Goal: Task Accomplishment & Management: Use online tool/utility

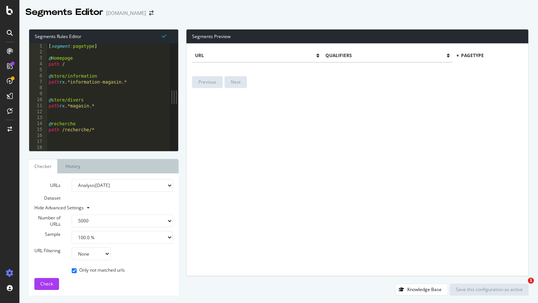
select select "5000"
select select "100"
click at [150, 13] on icon "arrow-right-arrow-left" at bounding box center [151, 12] width 4 height 5
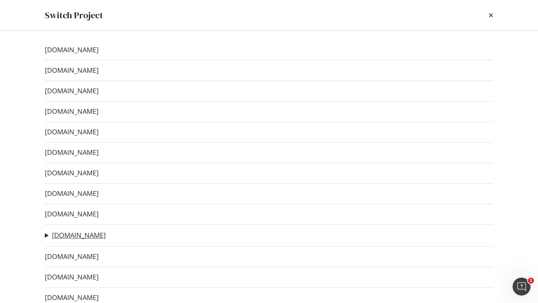
click at [70, 237] on link "[DOMAIN_NAME]" at bounding box center [79, 236] width 54 height 8
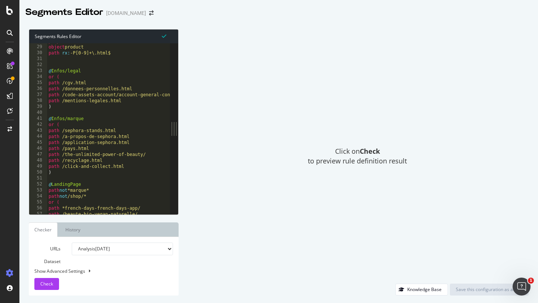
scroll to position [169, 0]
click at [149, 13] on icon "arrow-right-arrow-left" at bounding box center [151, 12] width 4 height 5
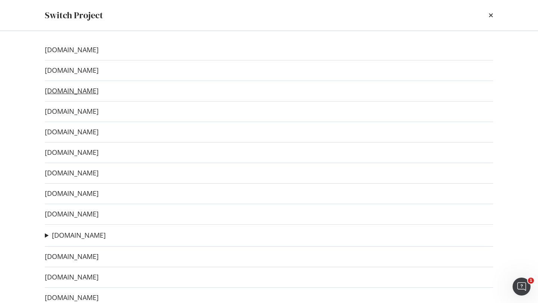
click at [79, 92] on link "[DOMAIN_NAME]" at bounding box center [72, 91] width 54 height 8
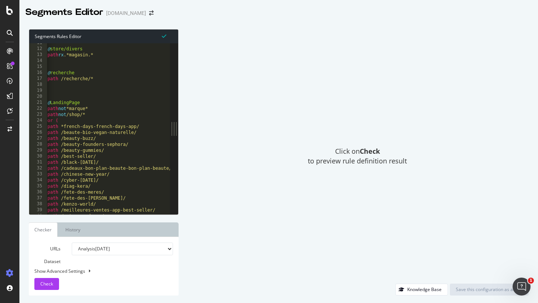
click at [64, 272] on div "Show Advanced Settings" at bounding box center [98, 271] width 139 height 6
select select "5000"
select select "100"
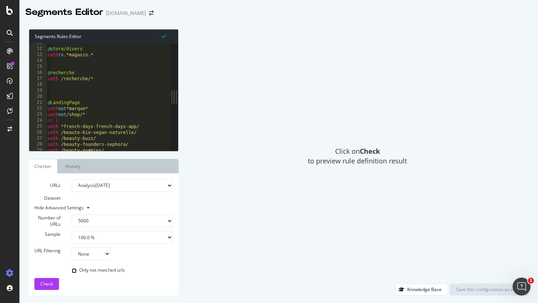
click at [72, 270] on input "Only not matched urls" at bounding box center [74, 271] width 5 height 5
checkbox input "true"
click at [52, 279] on div "Check" at bounding box center [46, 284] width 13 height 11
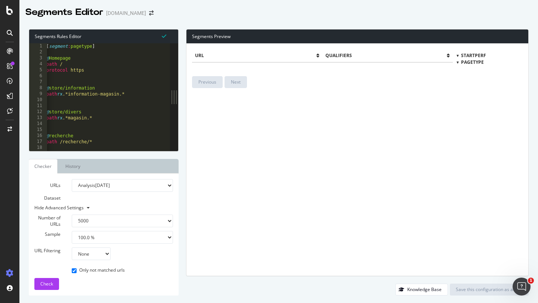
click at [147, 16] on div "Segments Editor [DOMAIN_NAME]" at bounding box center [93, 12] width 136 height 13
click at [149, 13] on icon "arrow-right-arrow-left" at bounding box center [151, 12] width 4 height 5
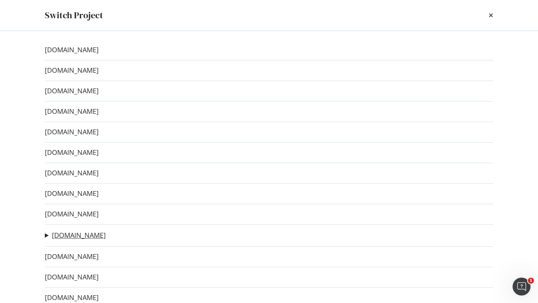
click at [72, 236] on link "[DOMAIN_NAME]" at bounding box center [79, 236] width 54 height 8
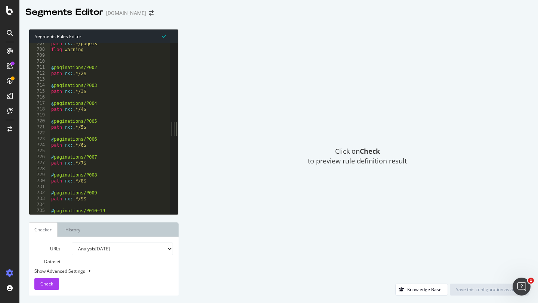
scroll to position [4222, 0]
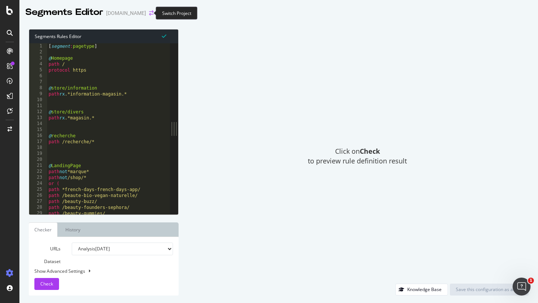
click at [149, 13] on icon "arrow-right-arrow-left" at bounding box center [151, 12] width 4 height 5
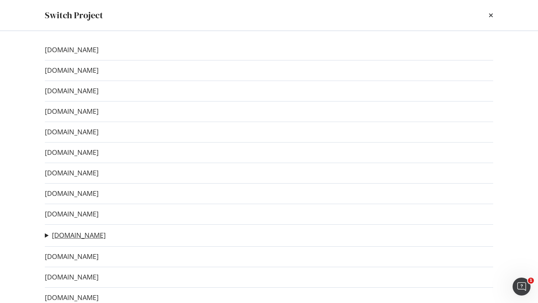
click at [75, 234] on link "[DOMAIN_NAME]" at bounding box center [79, 236] width 54 height 8
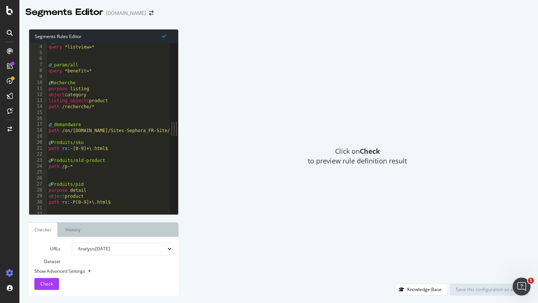
scroll to position [11, 0]
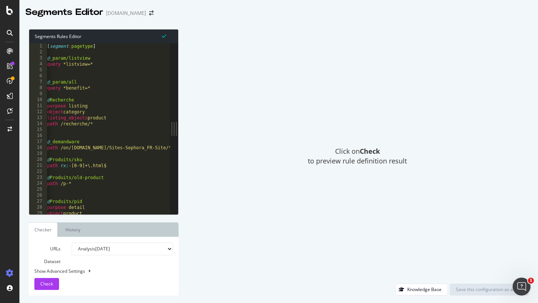
scroll to position [0, 2]
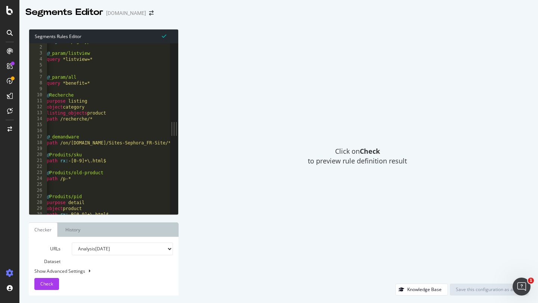
type textarea "purpose listing"
click at [145, 104] on div "[ segment : pagetype ] @ _param/listview query *listview=* @ _param/all query *…" at bounding box center [167, 129] width 245 height 183
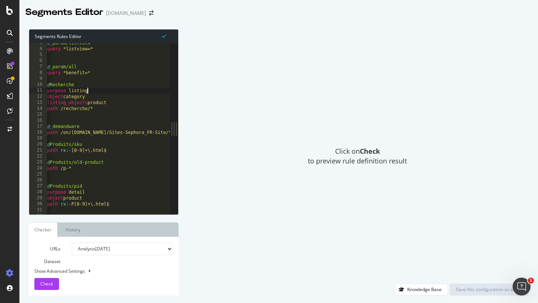
scroll to position [15, 0]
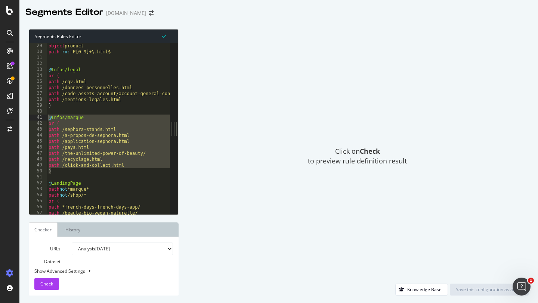
drag, startPoint x: 56, startPoint y: 171, endPoint x: 47, endPoint y: 117, distance: 54.6
click at [47, 117] on div "object product path rx : -P[0-9]+\.html$ @ Infos/legal or ( path /cgv.html path…" at bounding box center [169, 134] width 245 height 183
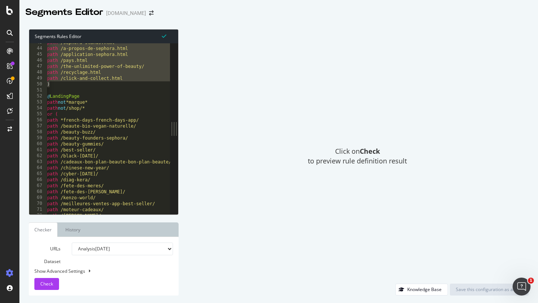
click at [358, 218] on div "Segments Rules Editor @Infos/marque or ( 43 44 45 46 47 48 49 50 51 52 53 54 55…" at bounding box center [278, 163] width 519 height 282
click at [175, 129] on div at bounding box center [174, 128] width 8 height 171
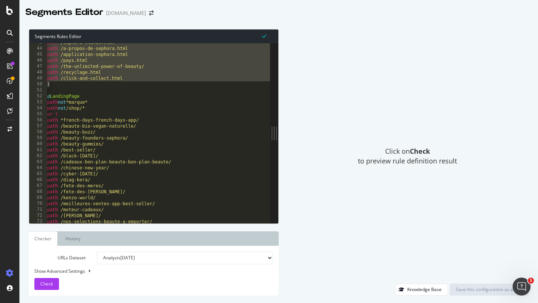
drag, startPoint x: 175, startPoint y: 129, endPoint x: 284, endPoint y: 122, distance: 108.6
click at [284, 122] on div "Segments Rules Editor @Infos/marque or ( 43 44 45 46 47 48 49 50 51 52 53 54 55…" at bounding box center [278, 163] width 519 height 282
drag, startPoint x: 273, startPoint y: 133, endPoint x: 341, endPoint y: 132, distance: 67.7
click at [341, 132] on div "Segments Rules Editor @Infos/marque or ( 43 44 45 46 47 48 49 50 51 52 53 54 55…" at bounding box center [278, 163] width 519 height 282
type textarea "path /cadeaux-bon-plan-beaute-bon-plan-beaute/"
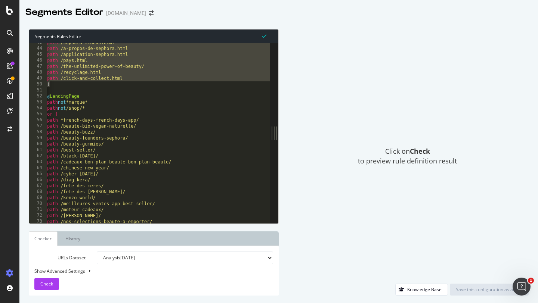
click at [172, 164] on div "path /sephora-stands.html path /a-propos-de-sephora.html path /application-seph…" at bounding box center [168, 136] width 245 height 192
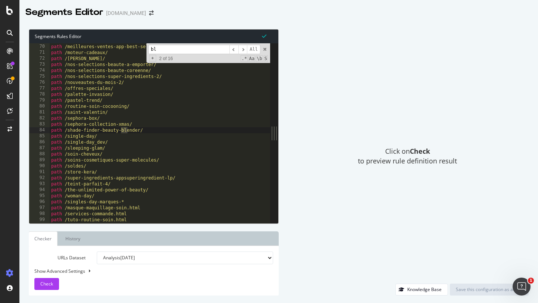
scroll to position [412, 0]
type input "b"
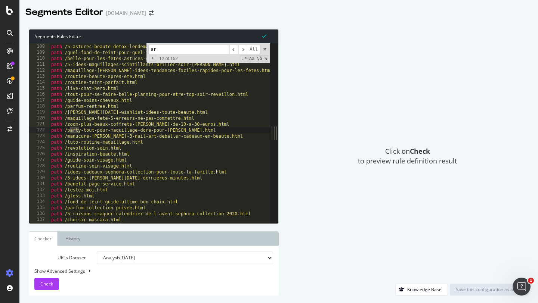
type input "a"
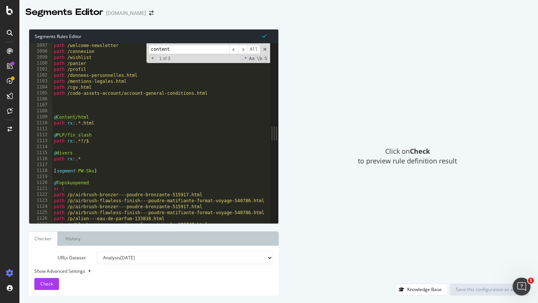
scroll to position [6555, 0]
type input "content"
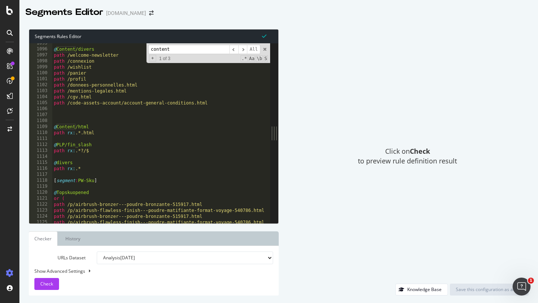
scroll to position [0, 0]
drag, startPoint x: 111, startPoint y: 133, endPoint x: 71, endPoint y: 129, distance: 39.9
click at [71, 129] on div "@ Content/divers path /welcome-newsletter path /connexion path /wishlist path /…" at bounding box center [174, 136] width 245 height 192
click at [103, 127] on div "@ Content/divers path /welcome-newsletter path /connexion path /wishlist path /…" at bounding box center [174, 136] width 245 height 192
drag, startPoint x: 104, startPoint y: 134, endPoint x: 49, endPoint y: 128, distance: 55.7
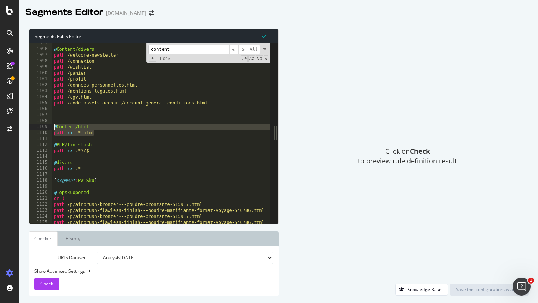
click at [49, 128] on div "@Content/html 1095 1096 1097 1098 1099 1100 1101 1102 1103 1104 1105 1106 1107 …" at bounding box center [149, 133] width 241 height 180
type textarea "@Content/html path rx:.*.html"
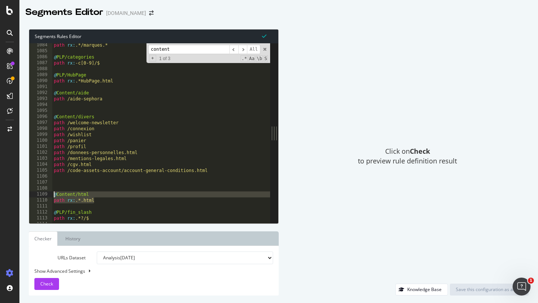
scroll to position [6476, 0]
click at [69, 87] on div "path rx : .*/marques.* @ PLP/categories path rx : -c[0-9]/$ @ PLP/HubPage path …" at bounding box center [174, 138] width 245 height 192
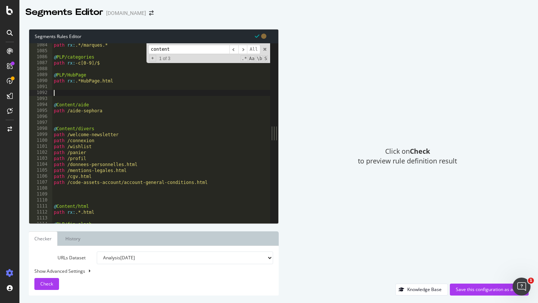
paste textarea "path rx:.*.html"
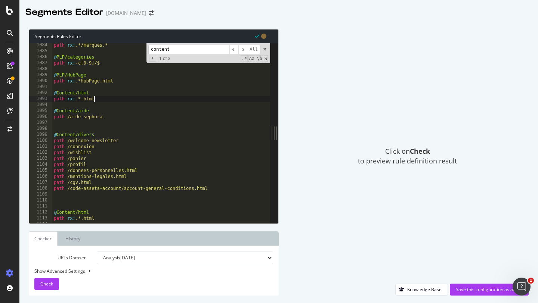
click at [87, 93] on div "path rx : .*/marques.* @ PLP/categories path rx : -c[0-9]/$ @ PLP/HubPage path …" at bounding box center [174, 138] width 245 height 192
drag, startPoint x: 102, startPoint y: 98, endPoint x: 67, endPoint y: 98, distance: 34.4
click at [67, 98] on div "path rx : .*/marques.* @ PLP/categories path rx : -c[0-9]/$ @ PLP/HubPage path …" at bounding box center [174, 138] width 245 height 192
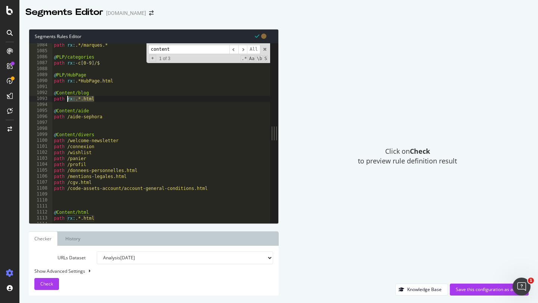
paste textarea "[URL][DOMAIN_NAME]"
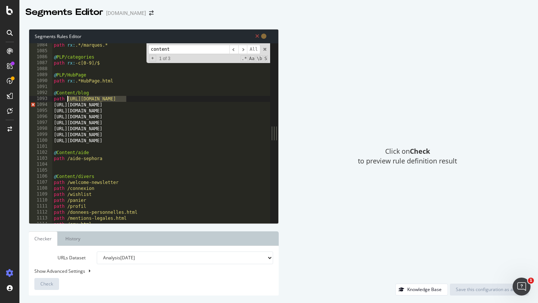
drag, startPoint x: 126, startPoint y: 99, endPoint x: 66, endPoint y: 101, distance: 59.8
click at [66, 101] on div "path rx : .*/marques.* @ PLP/categories path rx : -c[0-9]/$ @ PLP/HubPage path …" at bounding box center [174, 138] width 245 height 192
drag, startPoint x: 67, startPoint y: 99, endPoint x: 49, endPoint y: 99, distance: 17.2
click at [49, 99] on div "path /idees-inspirations 1084 1085 1086 1087 1088 1089 1090 1091 1092 1093 1094…" at bounding box center [149, 133] width 241 height 180
drag, startPoint x: 112, startPoint y: 107, endPoint x: 49, endPoint y: 107, distance: 63.1
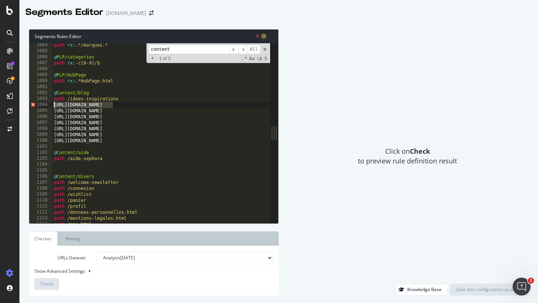
click at [49, 107] on div "path /idees-inspirations 1084 1085 1086 1087 1088 1089 1090 1091 1092 1093 1094…" at bounding box center [149, 133] width 241 height 180
paste textarea "path"
drag, startPoint x: 113, startPoint y: 111, endPoint x: 47, endPoint y: 112, distance: 65.4
click at [47, 112] on div "path /idee-ispirazioni 1084 1085 1086 1087 1088 1089 1090 1091 1092 1093 1094 1…" at bounding box center [149, 133] width 241 height 180
paste textarea "path"
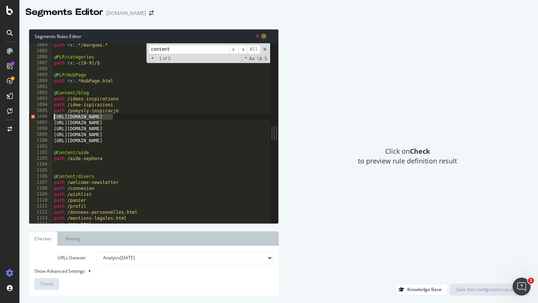
drag, startPoint x: 113, startPoint y: 116, endPoint x: 43, endPoint y: 117, distance: 69.9
click at [43, 117] on div "path /pomysly-inspiracje 1084 1085 1086 1087 1088 1089 1090 1091 1092 1093 1094…" at bounding box center [149, 133] width 241 height 180
paste textarea "path"
drag, startPoint x: 112, startPoint y: 123, endPoint x: 38, endPoint y: 124, distance: 73.6
click at [38, 124] on div "path /beauty-tipy-a-inspirace 1084 1085 1086 1087 1088 1089 1090 1091 1092 1093…" at bounding box center [149, 133] width 241 height 180
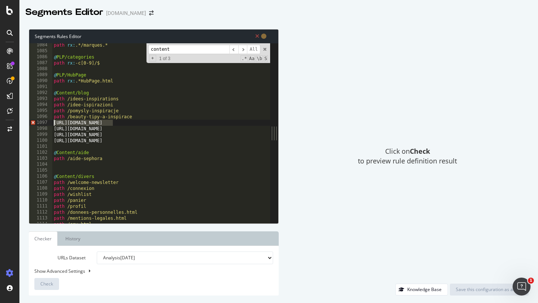
paste textarea "path"
drag, startPoint x: 113, startPoint y: 129, endPoint x: 37, endPoint y: 129, distance: 75.5
click at [37, 129] on div "path /ideas-inspiracion 1084 1085 1086 1087 1088 1089 1090 1091 1092 1093 1094 …" at bounding box center [149, 133] width 241 height 180
paste textarea "path"
drag, startPoint x: 112, startPoint y: 135, endPoint x: 50, endPoint y: 137, distance: 62.4
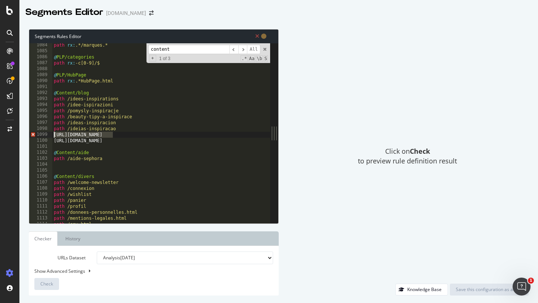
click at [50, 137] on div "path /ideias-inspiracao 1084 1085 1086 1087 1088 1089 1090 1091 1092 1093 1094 …" at bounding box center [149, 133] width 241 height 180
paste textarea "path"
drag, startPoint x: 114, startPoint y: 140, endPoint x: 34, endPoint y: 140, distance: 79.2
click at [34, 140] on div "path /idei-inspiratie 1084 1085 1086 1087 1088 1089 1090 1091 1092 1093 1094 10…" at bounding box center [149, 133] width 241 height 180
paste textarea "path"
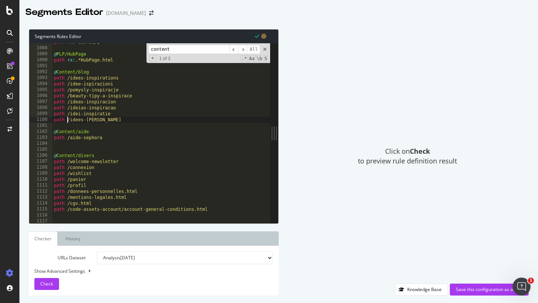
scroll to position [6493, 0]
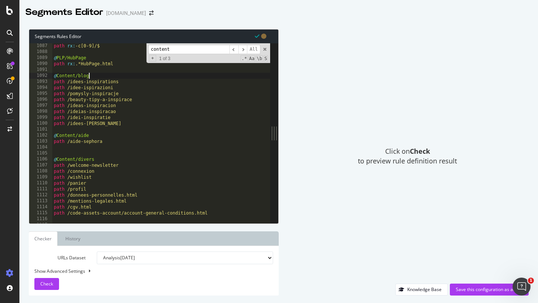
click at [127, 78] on div "path rx : -c[0-9]/$ @ PLP/HubPage path rx : .*HubPage.html @ Content/blog path …" at bounding box center [174, 139] width 245 height 192
click at [133, 83] on div "path rx : -c[0-9]/$ @ PLP/HubPage path rx : .*HubPage.html @ Content/blog path …" at bounding box center [174, 139] width 245 height 192
click at [133, 88] on div "path rx : -c[0-9]/$ @ PLP/HubPage path rx : .*HubPage.html @ Content/blog path …" at bounding box center [174, 139] width 245 height 192
click at [134, 94] on div "path rx : -c[0-9]/$ @ PLP/HubPage path rx : .*HubPage.html @ Content/blog path …" at bounding box center [174, 139] width 245 height 192
click at [138, 99] on div "path rx : -c[0-9]/$ @ PLP/HubPage path rx : .*HubPage.html @ Content/blog path …" at bounding box center [174, 139] width 245 height 192
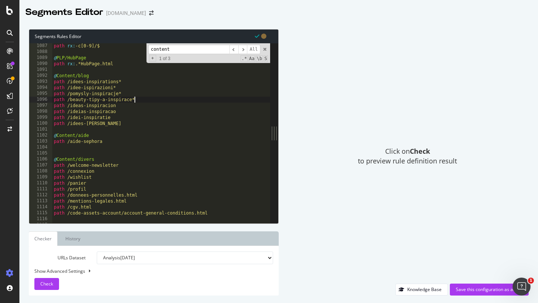
click at [131, 110] on div "path rx : -c[0-9]/$ @ PLP/HubPage path rx : .*HubPage.html @ Content/blog path …" at bounding box center [174, 139] width 245 height 192
click at [131, 106] on div "path rx : -c[0-9]/$ @ PLP/HubPage path rx : .*HubPage.html @ Content/blog path …" at bounding box center [174, 139] width 245 height 192
click at [130, 118] on div "path rx : -c[0-9]/$ @ PLP/HubPage path rx : .*HubPage.html @ Content/blog path …" at bounding box center [174, 139] width 245 height 192
click at [131, 126] on div "path rx : -c[0-9]/$ @ PLP/HubPage path rx : .*HubPage.html @ Content/blog path …" at bounding box center [174, 139] width 245 height 192
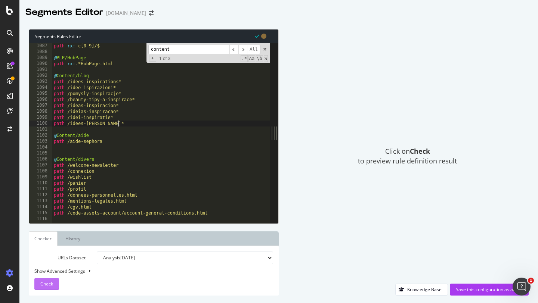
click at [52, 288] on div "Check" at bounding box center [46, 284] width 13 height 11
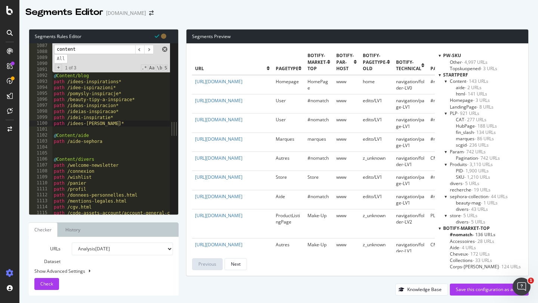
click at [165, 49] on span at bounding box center [164, 49] width 5 height 5
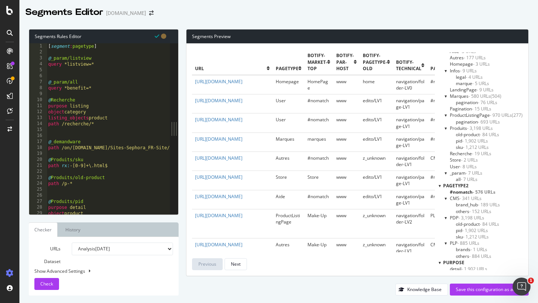
scroll to position [589, 0]
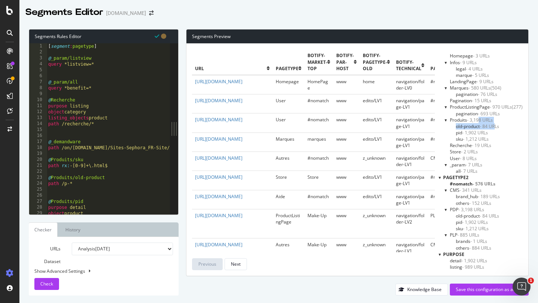
drag, startPoint x: 475, startPoint y: 120, endPoint x: 492, endPoint y: 125, distance: 18.0
click at [492, 125] on div "Produits - 3,198 URLs old-product - 84 URLs pid - 1,902 URLs sku - 1,212 URLs" at bounding box center [484, 130] width 78 height 26
click at [503, 127] on div "old-product - 84 URLs" at bounding box center [489, 126] width 67 height 6
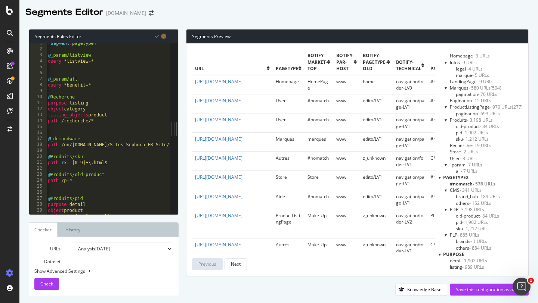
scroll to position [0, 0]
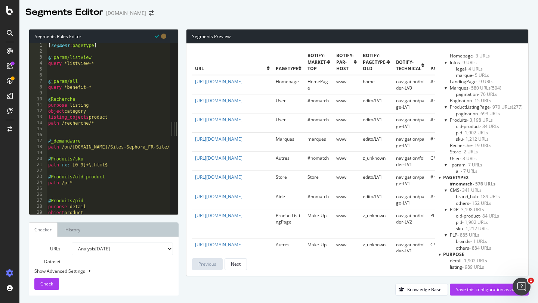
type textarea "[segment:pagetype]"
click at [60, 48] on div "[ segment : pagetype ] @ _param/listview query *listview=* @ _param/all query *…" at bounding box center [169, 134] width 245 height 183
type input "segment"
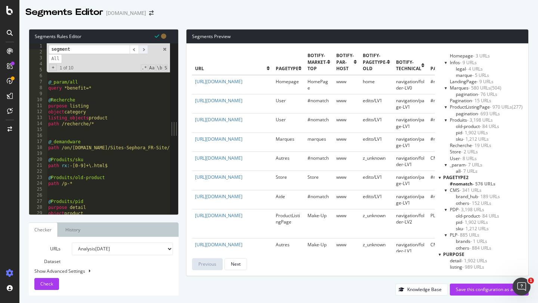
click at [145, 51] on span "​" at bounding box center [143, 49] width 9 height 9
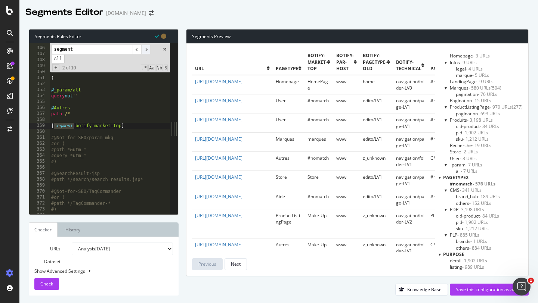
scroll to position [2061, 0]
click at [145, 51] on span "​" at bounding box center [145, 49] width 9 height 9
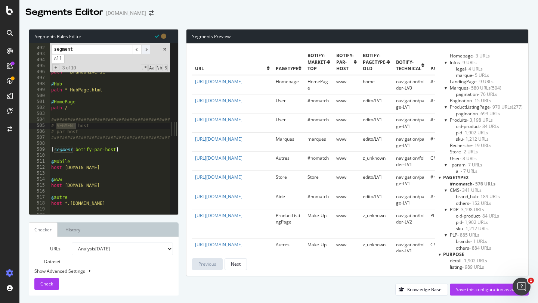
scroll to position [2934, 0]
click at [145, 51] on span "​" at bounding box center [145, 49] width 9 height 9
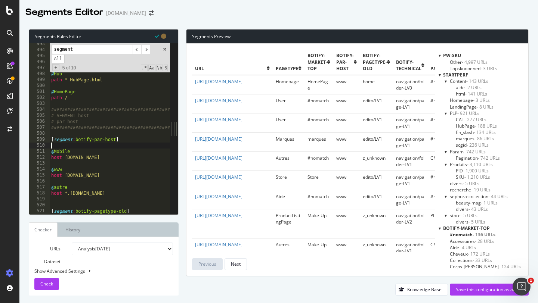
scroll to position [0, 0]
click at [139, 147] on div ") @ Universe path *-BrandUniverse-* @ Hub path *-HubPage.html @ HomePage path /…" at bounding box center [172, 132] width 245 height 183
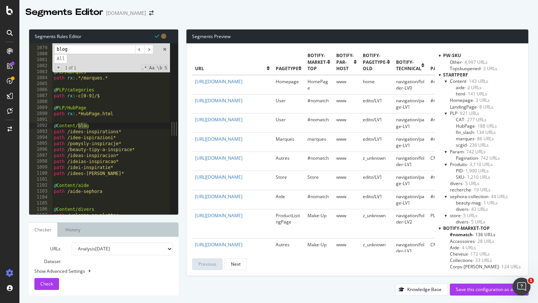
scroll to position [6443, 0]
type input "blog"
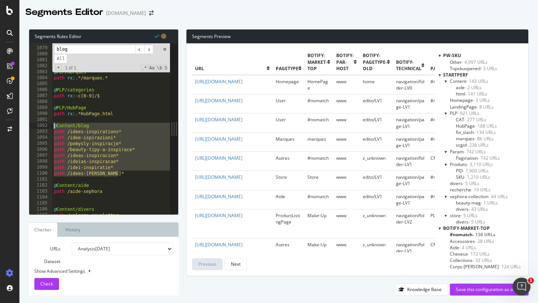
drag, startPoint x: 122, startPoint y: 175, endPoint x: 24, endPoint y: 123, distance: 110.3
click at [24, 123] on div "Segments Rules Editor path /idees-[PERSON_NAME]* 1078 1079 1080 1081 1082 1083 …" at bounding box center [278, 163] width 519 height 282
click at [166, 49] on span at bounding box center [164, 49] width 5 height 5
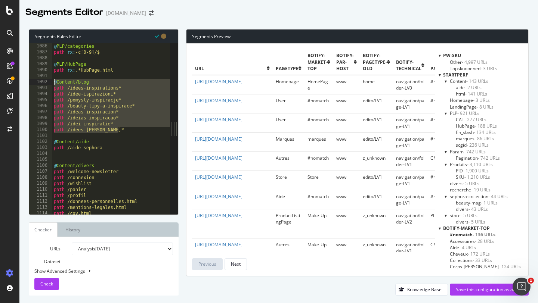
scroll to position [6487, 0]
click at [100, 110] on div "@ PLP/categories path rx : -c[0-9]/$ @ PLP/HubPage path rx : .*HubPage.html @ C…" at bounding box center [174, 134] width 245 height 183
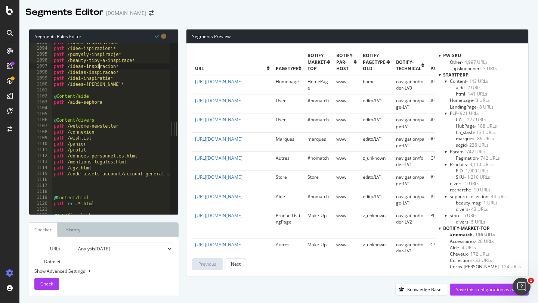
scroll to position [6530, 0]
click at [460, 87] on span "aide - 2 URLs" at bounding box center [469, 87] width 26 height 6
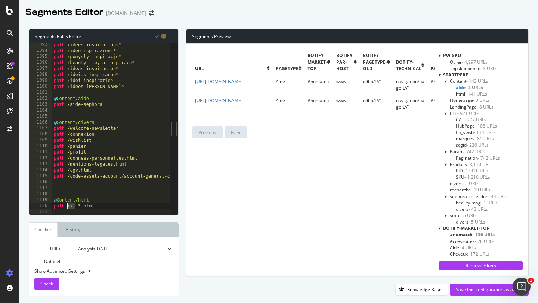
drag, startPoint x: 75, startPoint y: 206, endPoint x: 68, endPoint y: 206, distance: 7.5
click at [68, 206] on div "path /idees-inspirations* path /idee-ispirazioni* path /pomysly-inspiracje* pat…" at bounding box center [174, 133] width 245 height 183
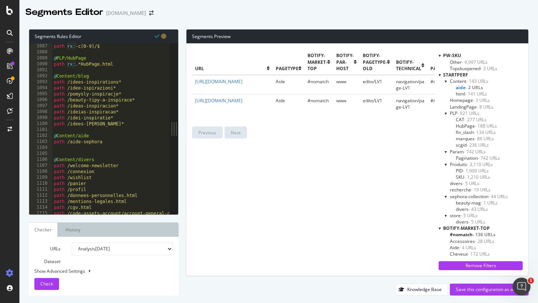
scroll to position [6492, 0]
click at [67, 82] on div "@ PLP/categories path rx : -c[0-9]/$ @ PLP/HubPage path rx : .*HubPage.html @ C…" at bounding box center [174, 129] width 245 height 183
paste textarea "rx:"
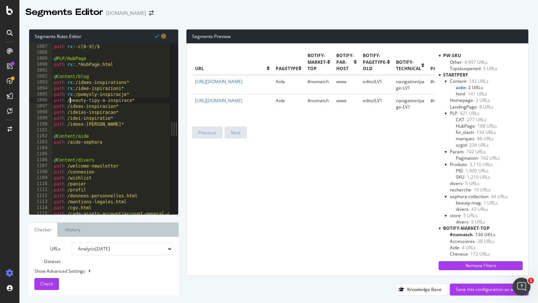
paste textarea "rx:"
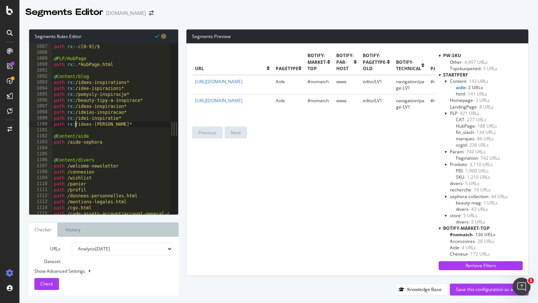
click at [49, 278] on div "URLs Dataset Analysis [DATE] Analysis [DATE] Analysis [DATE] Analysis [DATE] An…" at bounding box center [103, 266] width 139 height 47
click at [49, 283] on span "Check" at bounding box center [46, 284] width 13 height 6
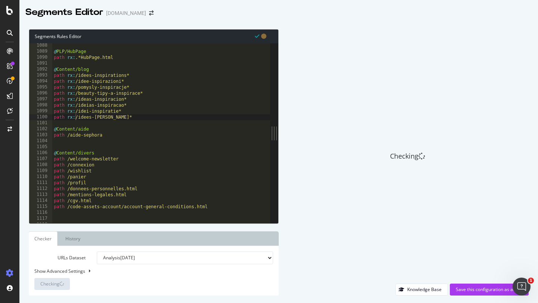
scroll to position [6495, 0]
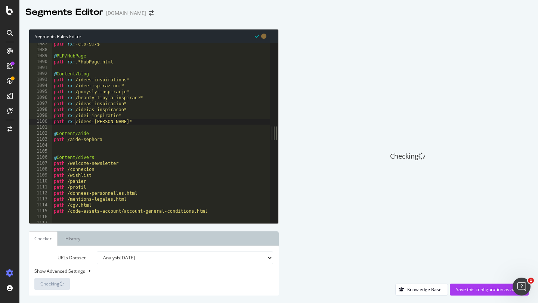
click at [127, 80] on div "path rx : -c[0-9]/$ @ PLP/HubPage path rx : .*HubPage.html @ Content/blog path …" at bounding box center [174, 137] width 245 height 192
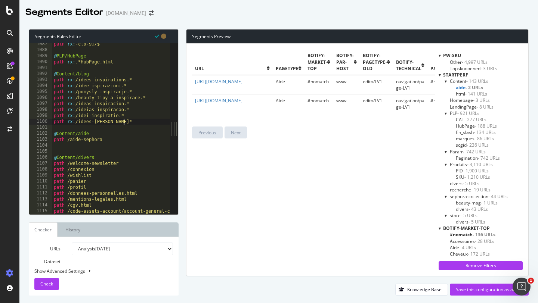
scroll to position [0, 6]
click at [51, 284] on span "Check" at bounding box center [46, 284] width 13 height 6
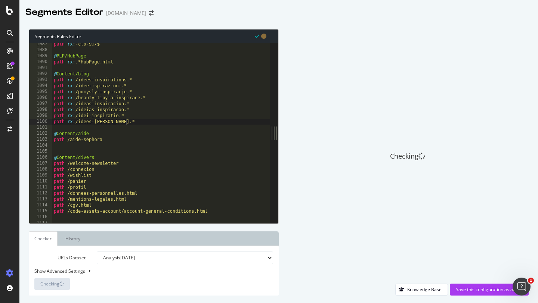
click at [74, 81] on div "path rx : -c[0-9]/$ @ PLP/HubPage path rx : .*HubPage.html @ Content/blog path …" at bounding box center [174, 137] width 245 height 192
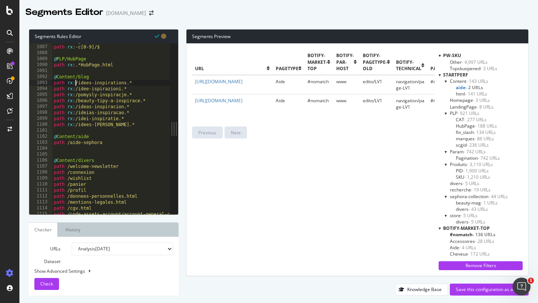
scroll to position [6491, 0]
click at [85, 138] on div "@ PLP/categories path rx : -c[0-9]/$ @ PLP/HubPage path rx : .*HubPage.html @ C…" at bounding box center [174, 130] width 245 height 183
type textarea "@Content/aide"
click at [85, 138] on div "@ PLP/categories path rx : -c[0-9]/$ @ PLP/HubPage path rx : .*HubPage.html @ C…" at bounding box center [174, 130] width 245 height 183
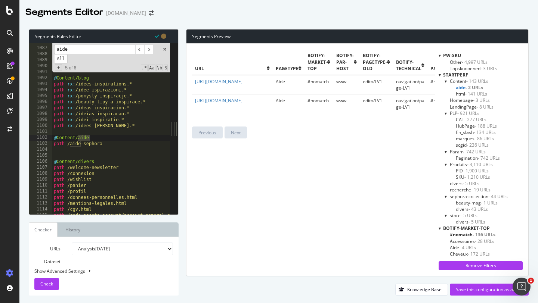
click at [56, 47] on input "aide" at bounding box center [94, 49] width 81 height 9
type input "/aide"
click at [148, 49] on span "​" at bounding box center [148, 49] width 9 height 9
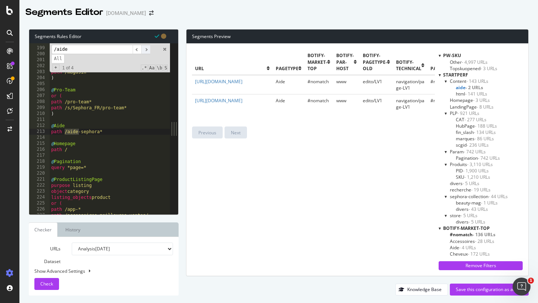
click at [148, 49] on span "​" at bounding box center [145, 49] width 9 height 9
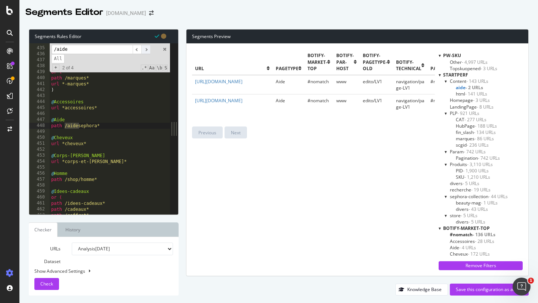
click at [148, 49] on span "​" at bounding box center [145, 49] width 9 height 9
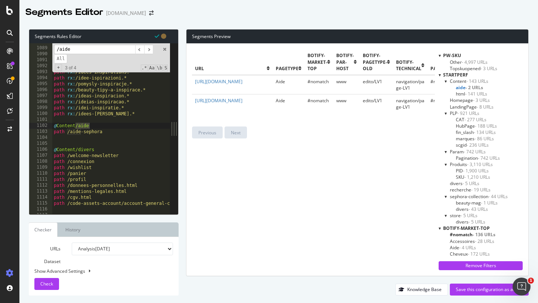
click at [109, 156] on div "@ PLP/HubPage path rx : .*HubPage.html @ Content/blog path rx : /idees-inspirat…" at bounding box center [174, 130] width 245 height 183
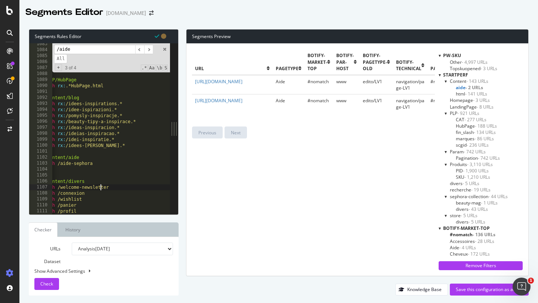
scroll to position [0, 10]
click at [81, 103] on div "@ PLP/marques path rx : .*/marques.* @ PLP/categories path rx : -c[0-9]/$ @ PLP…" at bounding box center [165, 132] width 245 height 183
click at [78, 110] on div "@ PLP/marques path rx : .*/marques.* @ PLP/categories path rx : -c[0-9]/$ @ PLP…" at bounding box center [165, 132] width 245 height 183
click at [86, 117] on div "@ PLP/marques path rx : .*/marques.* @ PLP/categories path rx : -c[0-9]/$ @ PLP…" at bounding box center [165, 132] width 245 height 183
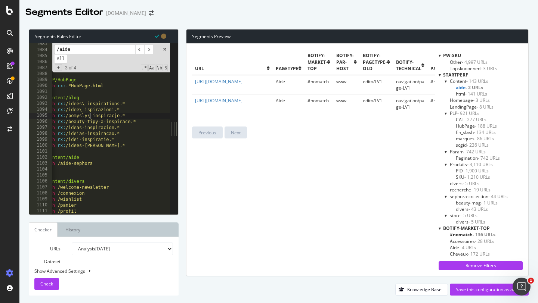
scroll to position [0, 3]
click at [84, 121] on div "@ PLP/marques path rx : .*/marques.* @ PLP/categories path rx : -c[0-9]/$ @ PLP…" at bounding box center [165, 132] width 245 height 183
click at [82, 128] on div "@ PLP/marques path rx : .*/marques.* @ PLP/categories path rx : -c[0-9]/$ @ PLP…" at bounding box center [165, 132] width 245 height 183
click at [85, 135] on div "@ PLP/marques path rx : .*/marques.* @ PLP/categories path rx : -c[0-9]/$ @ PLP…" at bounding box center [165, 132] width 245 height 183
click at [79, 139] on div "@ PLP/marques path rx : .*/marques.* @ PLP/categories path rx : -c[0-9]/$ @ PLP…" at bounding box center [165, 132] width 245 height 183
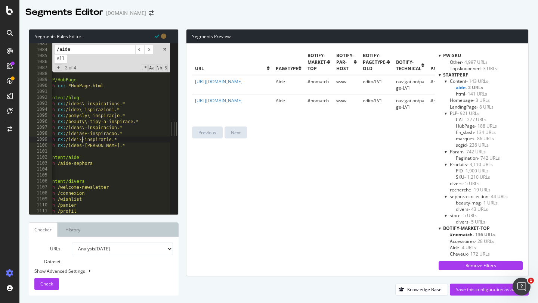
click at [82, 146] on div "@ PLP/marques path rx : .*/marques.* @ PLP/categories path rx : -c[0-9]/$ @ PLP…" at bounding box center [165, 132] width 245 height 183
click at [95, 146] on div "@ PLP/marques path rx : .*/marques.* @ PLP/categories path rx : -c[0-9]/$ @ PLP…" at bounding box center [165, 132] width 245 height 183
type textarea "path rx:/idees\-kai\-empneus.*"
click at [53, 281] on div "Check" at bounding box center [46, 284] width 13 height 11
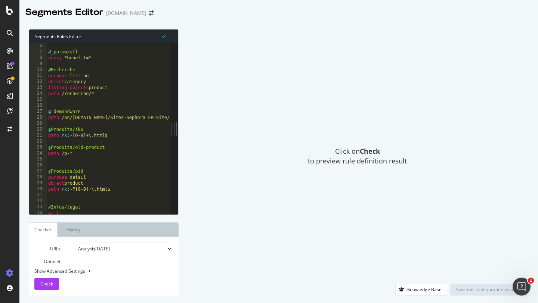
scroll to position [7, 0]
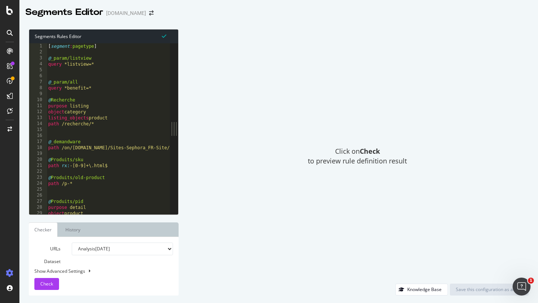
type textarea "purpose listing"
click at [112, 109] on div "[ segment : pagetype ] @ _param/listview query *listview=* @ _param/all query *…" at bounding box center [169, 134] width 245 height 183
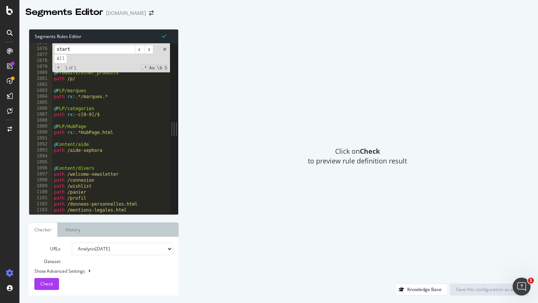
scroll to position [6424, 0]
type input "start"
click at [62, 138] on div "@ Produits/SKU path rx : /p/.*([0-9]).* @ Produits/other_produits path /p/ @ PL…" at bounding box center [174, 131] width 245 height 183
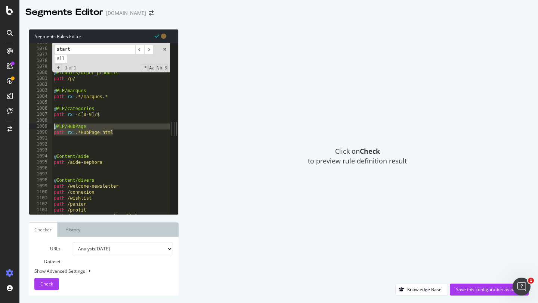
drag, startPoint x: 118, startPoint y: 133, endPoint x: 38, endPoint y: 124, distance: 80.4
click at [38, 124] on div "1075 1076 1077 1078 1079 1080 1081 1082 1083 1084 1085 1086 1087 1088 1089 1090…" at bounding box center [99, 128] width 141 height 171
type textarea "@PLP/HubPage path rx:.*HubPage.html"
click at [58, 148] on div "@ Produits/SKU path rx : /p/.*([0-9]).* @ Produits/other_produits path /p/ @ PL…" at bounding box center [174, 131] width 245 height 183
paste textarea "aide"
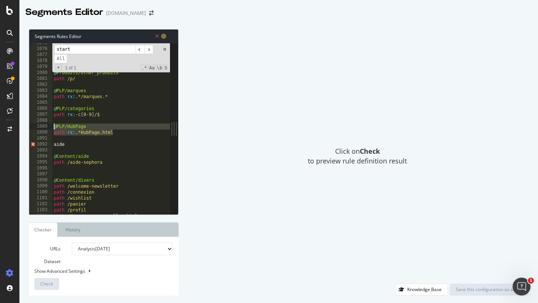
drag, startPoint x: 118, startPoint y: 136, endPoint x: 51, endPoint y: 127, distance: 67.5
click at [51, 127] on div "aide 1075 1076 1077 1078 1079 1080 1081 1082 1083 1084 1085 1086 1087 1088 1089…" at bounding box center [99, 128] width 141 height 171
click at [59, 146] on div "@ Produits/SKU path rx : /p/.*([0-9]).* @ Produits/other_produits path /p/ @ PL…" at bounding box center [174, 131] width 245 height 183
paste textarea "path rx:.*HubPage.html"
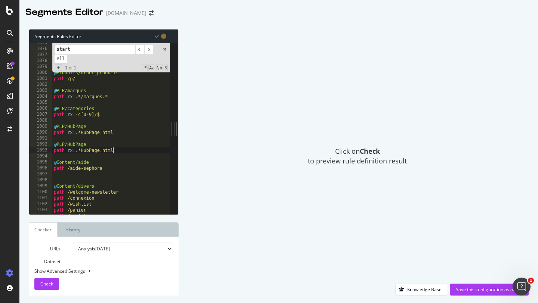
click at [70, 144] on div "@ Produits/SKU path rx : /p/.*([0-9]).* @ Produits/other_produits path /p/ @ PL…" at bounding box center [174, 131] width 245 height 183
click at [61, 144] on div "@ Produits/SKU path rx : /p/.*([0-9]).* @ Produits/other_produits path /p/ @ PL…" at bounding box center [174, 131] width 245 height 183
click at [67, 163] on div "@ Produits/SKU path rx : /p/.*([0-9]).* @ Produits/other_produits path /p/ @ PL…" at bounding box center [174, 131] width 245 height 183
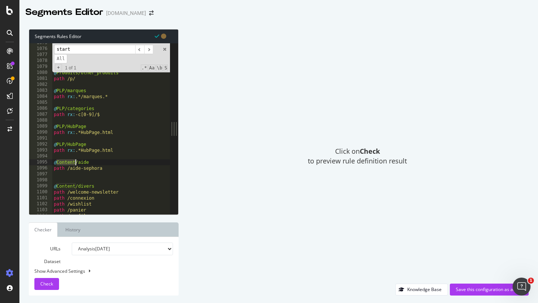
click at [61, 145] on div "@ Produits/SKU path rx : /p/.*([0-9]).* @ Produits/other_produits path /p/ @ PL…" at bounding box center [174, 131] width 245 height 183
paste textarea "Content"
click at [87, 145] on div "@ Produits/SKU path rx : /p/.*([0-9]).* @ Produits/other_produits path /p/ @ PL…" at bounding box center [174, 131] width 245 height 183
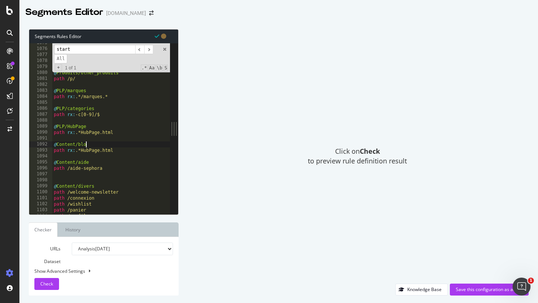
scroll to position [0, 2]
drag, startPoint x: 119, startPoint y: 149, endPoint x: 76, endPoint y: 150, distance: 43.0
click at [76, 150] on div "@ Produits/SKU path rx : /p/.*([0-9]).* @ Produits/other_produits path /p/ @ PL…" at bounding box center [174, 131] width 245 height 183
paste textarea "[URL][DOMAIN_NAME]"
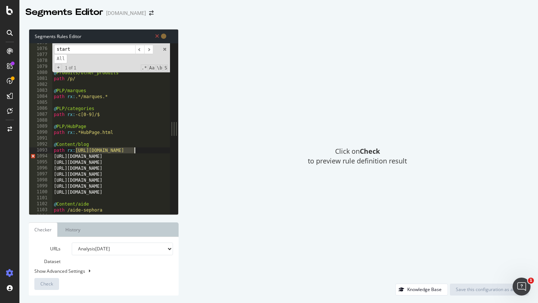
drag, startPoint x: 76, startPoint y: 150, endPoint x: 135, endPoint y: 149, distance: 59.0
click at [135, 149] on div "@ Produits/SKU path rx : /p/.*([0-9]).* @ Produits/other_produits path /p/ @ PL…" at bounding box center [174, 131] width 245 height 183
click at [92, 151] on div "@ Produits/SKU path rx : /p/.*([0-9]).* @ Produits/other_produits path /p/ @ PL…" at bounding box center [174, 131] width 245 height 183
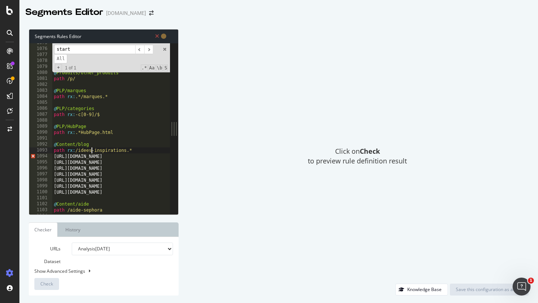
scroll to position [0, 3]
drag, startPoint x: 74, startPoint y: 151, endPoint x: 52, endPoint y: 151, distance: 22.4
click at [52, 151] on div "path rx:/idees\-inspirations.* 1075 1076 1077 1078 1079 1080 1081 1082 1083 108…" at bounding box center [99, 128] width 141 height 171
drag, startPoint x: 114, startPoint y: 157, endPoint x: 34, endPoint y: 159, distance: 80.0
click at [34, 159] on div "path rx:/idees\-inspirations.* 1075 1076 1077 1078 1079 1080 1081 1082 1083 108…" at bounding box center [99, 128] width 141 height 171
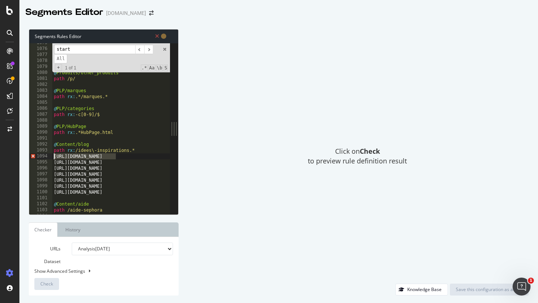
paste textarea "path rx:"
drag, startPoint x: 114, startPoint y: 163, endPoint x: 35, endPoint y: 165, distance: 78.1
click at [35, 165] on div "path rx:/idee-ispirazioni 1075 1076 1077 1078 1079 1080 1081 1082 1083 1084 108…" at bounding box center [99, 128] width 141 height 171
paste textarea "path rx:"
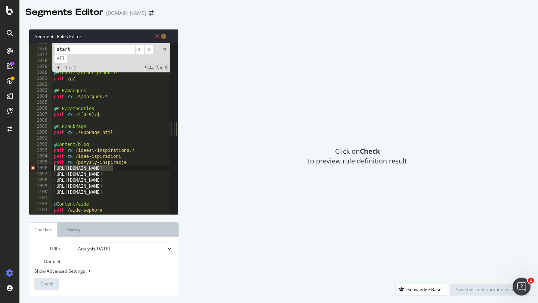
drag, startPoint x: 112, startPoint y: 169, endPoint x: 40, endPoint y: 168, distance: 72.1
click at [40, 168] on div "path rx:/pomysly-inspiracje 1075 1076 1077 1078 1079 1080 1081 1082 1083 1084 1…" at bounding box center [99, 128] width 141 height 171
paste textarea "path rx:"
drag, startPoint x: 112, startPoint y: 175, endPoint x: 36, endPoint y: 176, distance: 75.9
click at [36, 176] on div "path rx:/beauty-tipy-a-inspirace 1075 1076 1077 1078 1079 1080 1081 1082 1083 1…" at bounding box center [99, 128] width 141 height 171
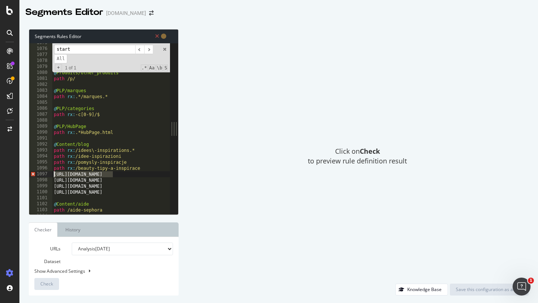
paste textarea "path rx:"
drag, startPoint x: 114, startPoint y: 180, endPoint x: 44, endPoint y: 180, distance: 69.5
click at [44, 180] on div "path rx:/ideas-inspiracion 1075 1076 1077 1078 1079 1080 1081 1082 1083 1084 10…" at bounding box center [99, 128] width 141 height 171
paste textarea "path rx:"
drag, startPoint x: 114, startPoint y: 186, endPoint x: 37, endPoint y: 186, distance: 77.0
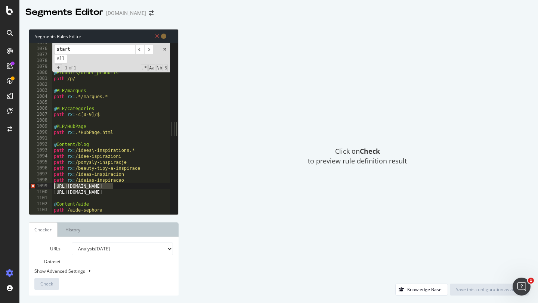
click at [37, 186] on div "path rx:/ideias-inspiracao 1075 1076 1077 1078 1079 1080 1081 1082 1083 1084 10…" at bounding box center [99, 128] width 141 height 171
paste textarea "path rx:"
drag, startPoint x: 113, startPoint y: 194, endPoint x: 34, endPoint y: 194, distance: 78.8
click at [34, 194] on div "path rx:/idei-inspiratie 1075 1076 1077 1078 1079 1080 1081 1082 1083 1084 1085…" at bounding box center [99, 128] width 141 height 171
paste textarea "path rx:"
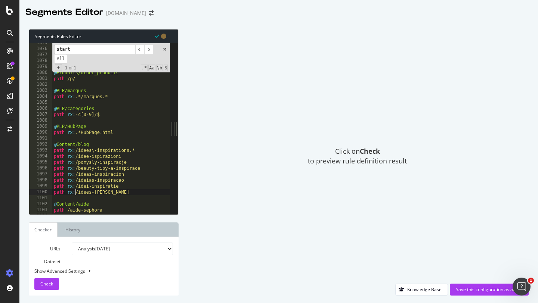
click at [132, 157] on div "@ Produits/SKU path rx : /p/.*([0-9]).* @ Produits/other_produits path /p/ @ PL…" at bounding box center [174, 131] width 245 height 183
click at [50, 282] on span "Check" at bounding box center [46, 284] width 13 height 6
click at [89, 158] on div "@ Produits/SKU path rx : /p/.*([0-9]).* @ Produits/other_produits path /p/ @ PL…" at bounding box center [174, 131] width 245 height 183
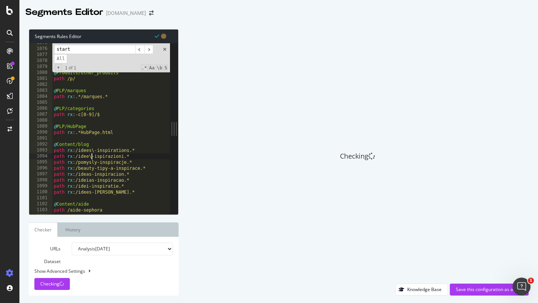
click at [96, 163] on div "@ Produits/SKU path rx : /p/.*([0-9]).* @ Produits/other_produits path /p/ @ PL…" at bounding box center [174, 131] width 245 height 183
click at [94, 167] on div "@ Produits/SKU path rx : /p/.*([0-9]).* @ Produits/other_produits path /p/ @ PL…" at bounding box center [174, 131] width 245 height 183
click at [109, 167] on div "@ Produits/SKU path rx : /p/.*([0-9]).* @ Produits/other_produits path /p/ @ PL…" at bounding box center [174, 131] width 245 height 183
click at [119, 169] on div "@ Produits/SKU path rx : /p/.*([0-9]).* @ Produits/other_produits path /p/ @ PL…" at bounding box center [174, 131] width 245 height 183
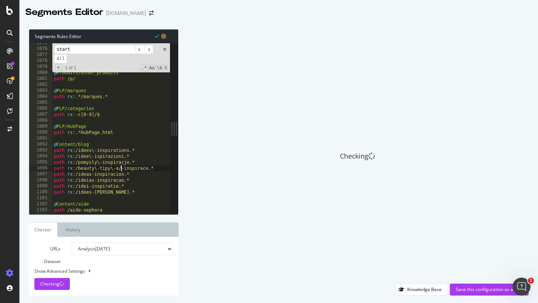
scroll to position [0, 5]
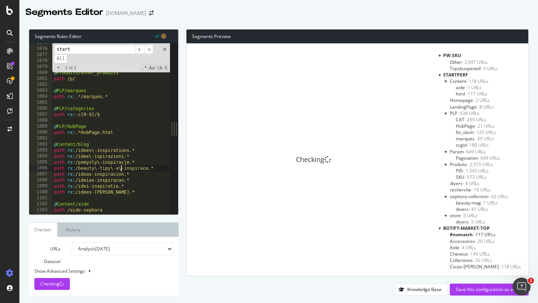
click at [92, 174] on div "@ Produits/SKU path rx : /p/.*([0-9]).* @ Produits/other_produits path /p/ @ PL…" at bounding box center [174, 131] width 245 height 183
click at [95, 182] on div "@ Produits/SKU path rx : /p/.*([0-9]).* @ Produits/other_produits path /p/ @ PL…" at bounding box center [174, 131] width 245 height 183
click at [89, 186] on div "@ Produits/SKU path rx : /p/.*([0-9]).* @ Produits/other_produits path /p/ @ PL…" at bounding box center [174, 131] width 245 height 183
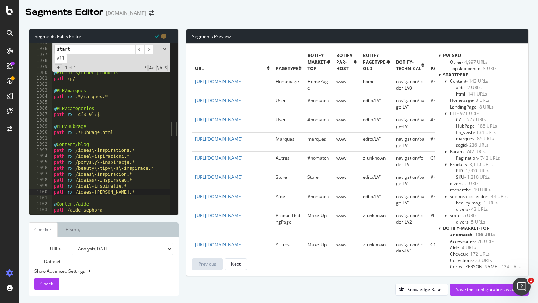
click at [91, 191] on div "@ Produits/SKU path rx : /p/.*([0-9]).* @ Produits/other_produits path /p/ @ PL…" at bounding box center [174, 131] width 245 height 183
click at [104, 192] on div "@ Produits/SKU path rx : /p/.*([0-9]).* @ Produits/other_produits path /p/ @ PL…" at bounding box center [174, 131] width 245 height 183
click at [52, 281] on span "Check" at bounding box center [46, 284] width 13 height 6
click at [75, 151] on div "@ Produits/SKU path rx : /p/.*([0-9]).* @ Produits/other_produits path /p/ @ PL…" at bounding box center [174, 131] width 245 height 183
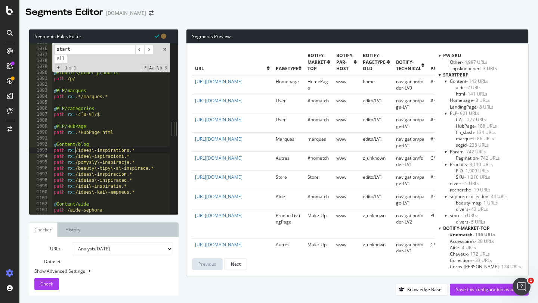
scroll to position [0, 2]
click at [44, 283] on span "Check" at bounding box center [46, 284] width 13 height 6
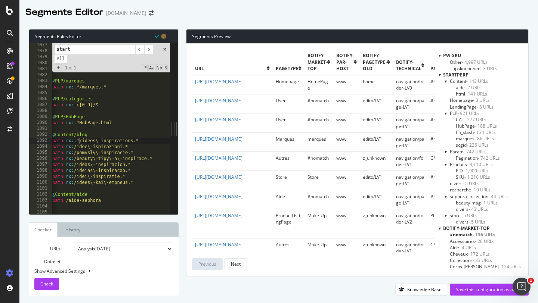
scroll to position [0, 1]
drag, startPoint x: 80, startPoint y: 140, endPoint x: 74, endPoint y: 140, distance: 5.7
click at [74, 140] on div "@ Produits/other_produits path /p/ @ PLP/marques path rx : .*/marques.* @ PLP/c…" at bounding box center [173, 133] width 245 height 183
paste textarea ".*"
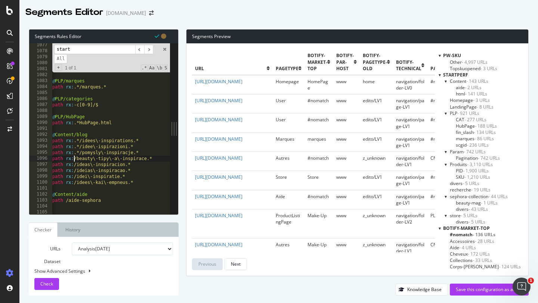
paste textarea ".*"
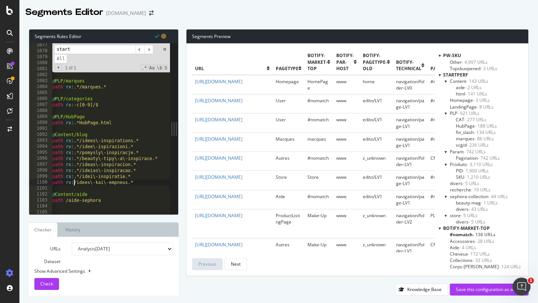
type textarea "path rx:.*/idees\-[PERSON_NAME]\-empneus.*"
click at [42, 291] on div "URLs Dataset Analysis [DATE] Analysis [DATE] Analysis [DATE] Analysis [DATE] An…" at bounding box center [104, 266] width 150 height 59
click at [43, 284] on span "Check" at bounding box center [46, 284] width 13 height 6
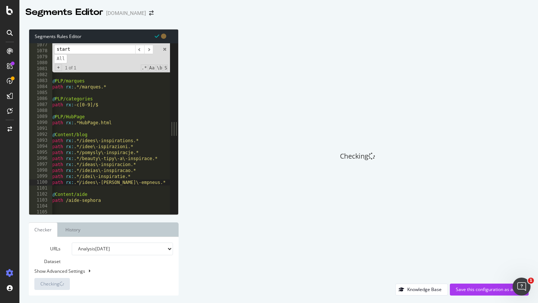
click at [67, 270] on div "Show Advanced Settings" at bounding box center [98, 271] width 139 height 6
select select "5000"
select select "100"
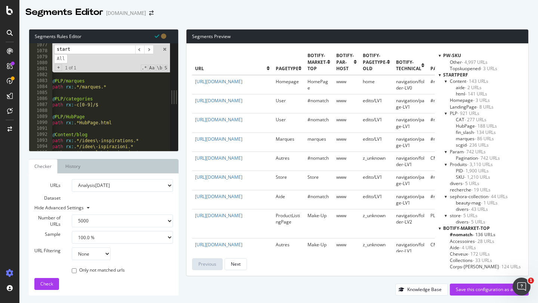
click at [164, 52] on div "start ​ ​ All Replace All + 1 of 1 .* Aa \b S" at bounding box center [111, 57] width 118 height 29
click at [164, 50] on span at bounding box center [164, 49] width 5 height 5
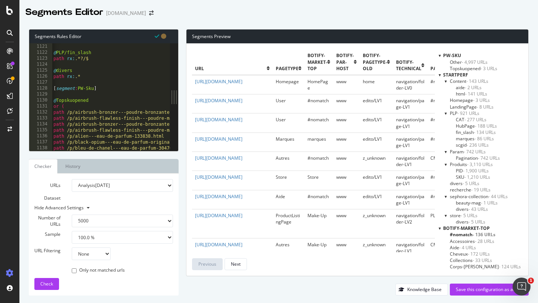
scroll to position [6696, 0]
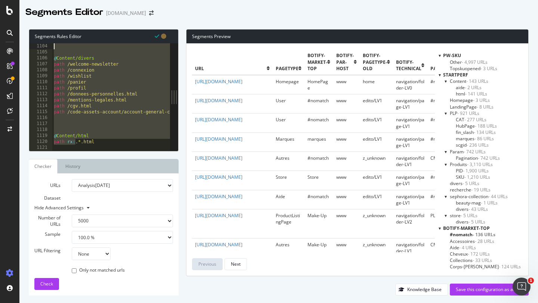
drag, startPoint x: 72, startPoint y: 72, endPoint x: 44, endPoint y: 43, distance: 40.4
click at [44, 43] on div "Segments Rules Editor path rx:.*/idees\-[PERSON_NAME]\-empneus.* 1104 1105 1106…" at bounding box center [104, 90] width 150 height 122
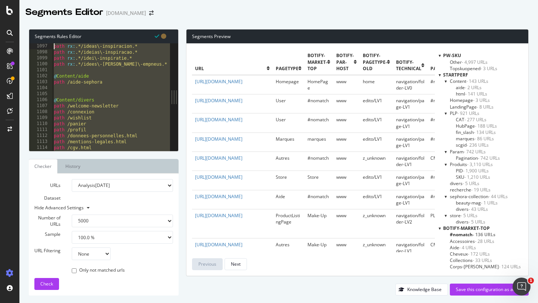
click at [65, 98] on div "path rx : .*/ideas\-inspiracion.* path rx : .*/ideias\-inspiracao.* path rx : .…" at bounding box center [174, 103] width 245 height 120
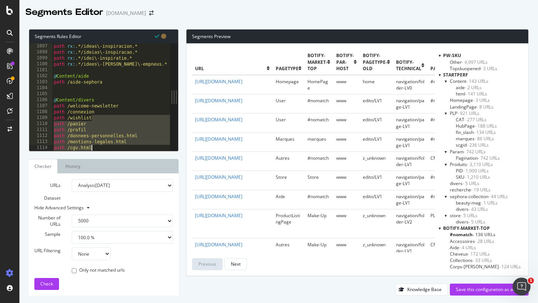
drag, startPoint x: 91, startPoint y: 118, endPoint x: 95, endPoint y: 151, distance: 32.7
click at [95, 151] on div "@Content/divers 1097 1098 1099 1100 1101 1102 1103 1104 1105 1106 1107 1108 110…" at bounding box center [99, 97] width 141 height 108
type textarea "path /code-assets-account/account-general-conditions.html"
type textarea "path rx:.*.html"
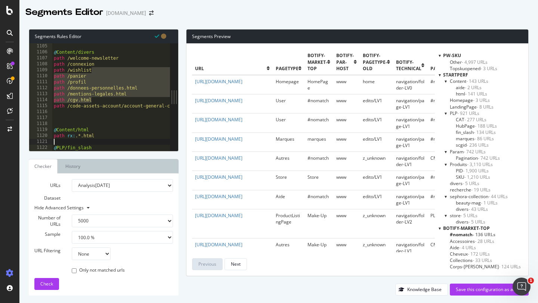
type textarea "path rx:.*?/$"
type textarea "path rx:.*"
type textarea "[segment:PW-Sku]"
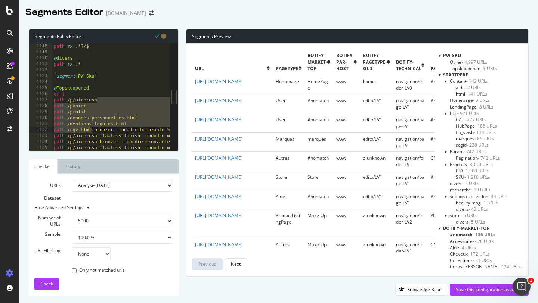
click at [89, 103] on div "path rx : .*?/$ @ divers path rx : .* [ segment : PW-Sku ] @ Topskuopened or ( …" at bounding box center [174, 103] width 245 height 120
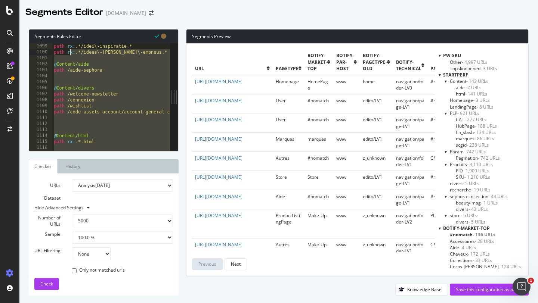
drag, startPoint x: 72, startPoint y: 52, endPoint x: 71, endPoint y: 60, distance: 8.7
click at [71, 60] on div "path rx : .*/idei\-inspiratie.* path rx : .*/idees\-[PERSON_NAME]\-empneus.* @ …" at bounding box center [174, 103] width 245 height 120
click at [68, 104] on div "path rx : .*/idei\-inspiratie.* path rx : .*/idees\-[PERSON_NAME]\-empneus.* @ …" at bounding box center [174, 103] width 245 height 120
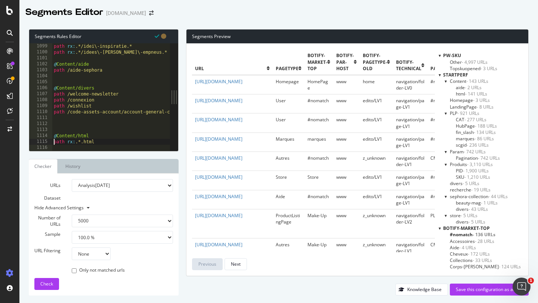
click at [53, 143] on div "path rx : .*/idei\-inspiratie.* path rx : .*/idees\-[PERSON_NAME]\-empneus.* @ …" at bounding box center [174, 103] width 245 height 120
click at [40, 285] on span "Check" at bounding box center [46, 284] width 13 height 6
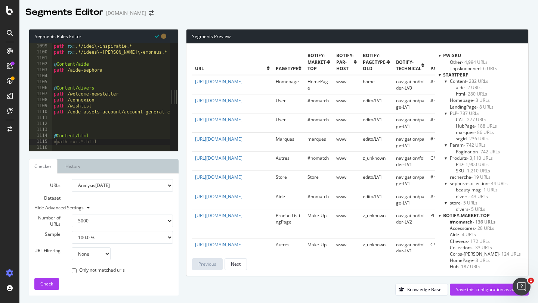
click at [56, 142] on div "path rx : .*/idei\-inspiratie.* path rx : .*/idees\-[PERSON_NAME]\-empneus.* @ …" at bounding box center [174, 103] width 245 height 120
type textarea "path rx:.*.html"
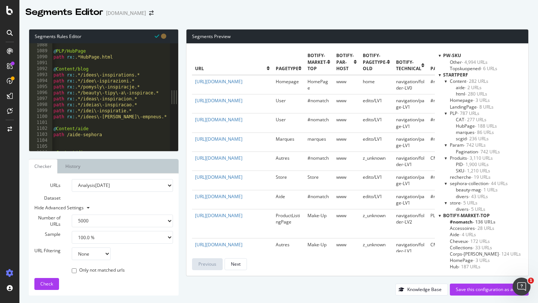
scroll to position [6500, 0]
click at [459, 290] on div "Save this configuration as active" at bounding box center [489, 290] width 67 height 6
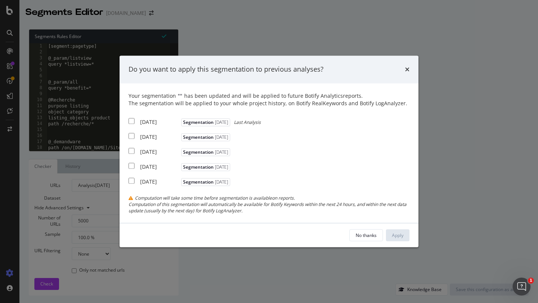
click at [133, 120] on input "modal" at bounding box center [132, 121] width 6 height 6
checkbox input "true"
click at [393, 233] on div "Apply" at bounding box center [398, 235] width 12 height 6
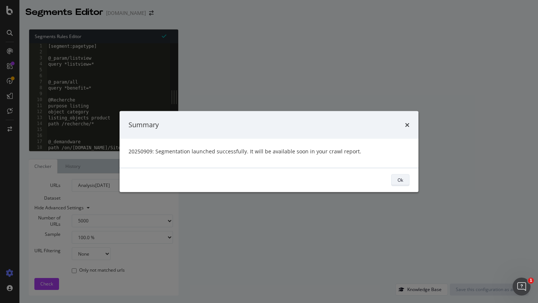
click at [400, 177] on div "Ok" at bounding box center [401, 180] width 6 height 6
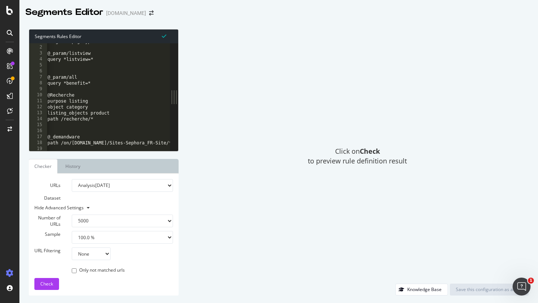
scroll to position [7, 0]
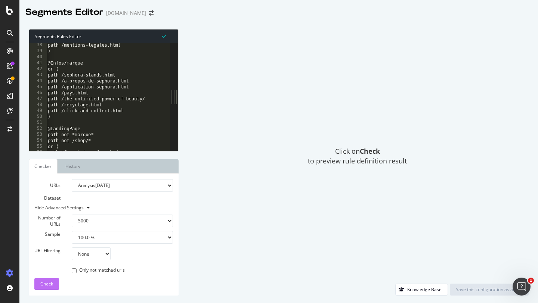
click at [43, 287] on span "Check" at bounding box center [46, 284] width 13 height 6
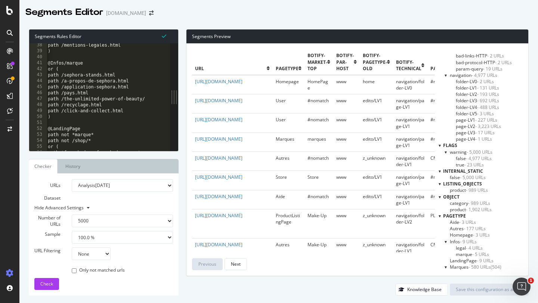
scroll to position [412, 0]
click at [458, 252] on span "marque - 5 URLs" at bounding box center [472, 252] width 33 height 6
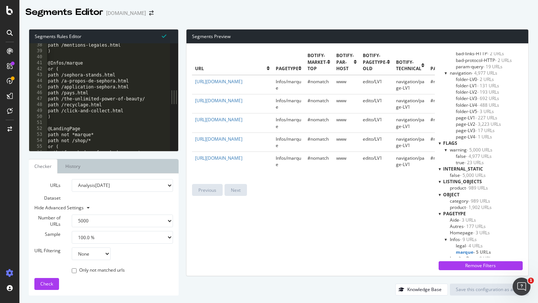
type textarea "or ("
drag, startPoint x: 60, startPoint y: 70, endPoint x: 46, endPoint y: 70, distance: 13.5
click at [46, 70] on div "or ( 38 39 40 41 42 43 44 45 46 47 48 49 50 51 52 53 54 55 56 57 path /mentions…" at bounding box center [99, 97] width 141 height 108
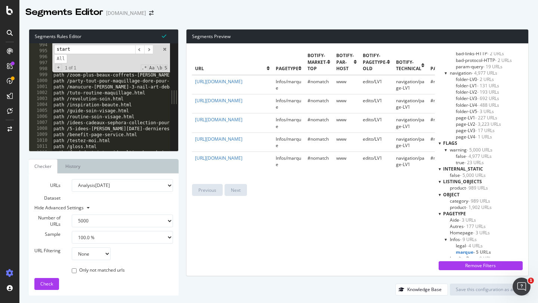
scroll to position [5951, 0]
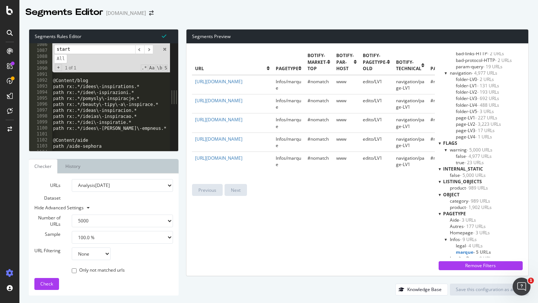
type input "start"
click at [53, 87] on div "@PLP/categories path rx:-c[0-9]/$ @PLP/HubPage path rx:.*HubPage.html @Content/…" at bounding box center [174, 102] width 245 height 120
paste textarea "or ("
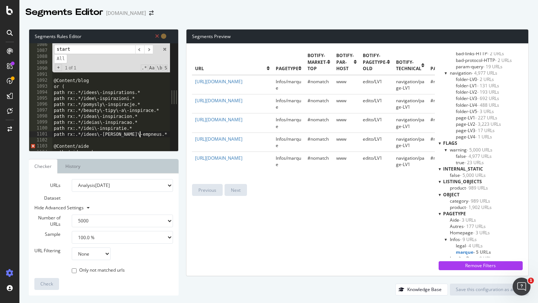
click at [144, 137] on div "@PLP/categories path rx:-c[0-9]/$ @PLP/HubPage path rx:.*HubPage.html @Content/…" at bounding box center [174, 102] width 245 height 120
type textarea "path rx:.*/idees\-[PERSON_NAME]\-empneus.*"
type textarea ")"
click at [44, 285] on span "Check" at bounding box center [46, 284] width 13 height 6
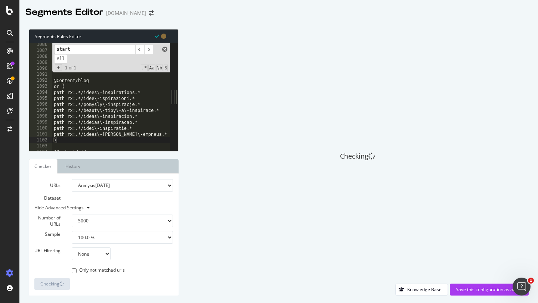
click at [165, 52] on span at bounding box center [164, 49] width 5 height 5
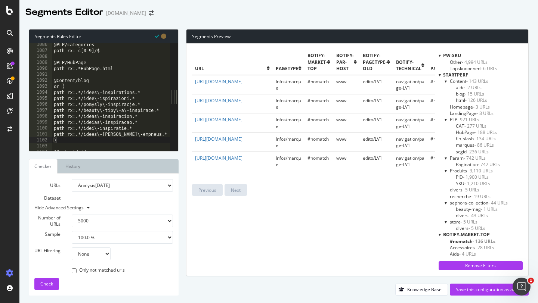
click at [461, 93] on span "blog - 15 URLs" at bounding box center [470, 94] width 28 height 6
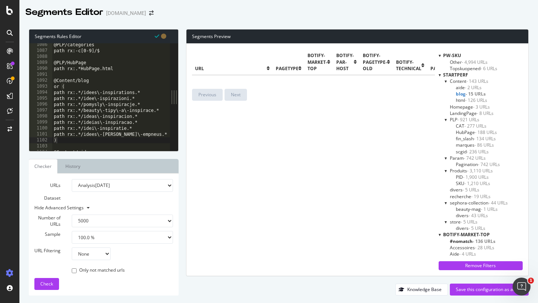
click at [459, 102] on span "html - 126 URLs" at bounding box center [471, 100] width 31 height 6
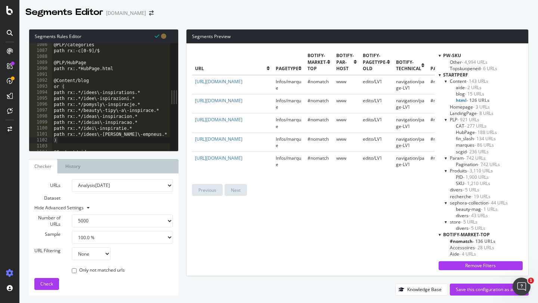
click at [458, 87] on span "aide - 2 URLs" at bounding box center [469, 87] width 26 height 6
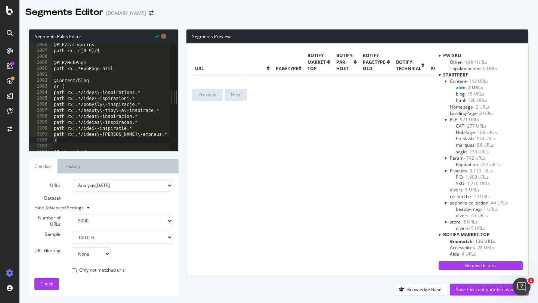
click at [458, 93] on span "blog - 15 URLs" at bounding box center [470, 94] width 28 height 6
click at [468, 289] on div "Save this configuration as active" at bounding box center [489, 290] width 67 height 6
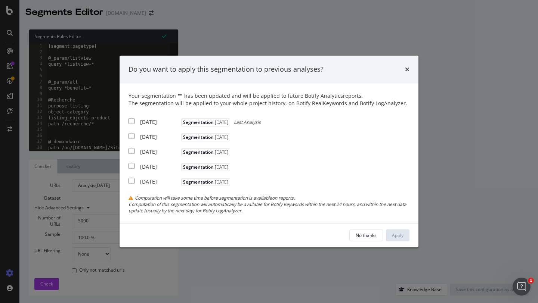
click at [134, 122] on input "modal" at bounding box center [132, 121] width 6 height 6
checkbox input "true"
click at [392, 237] on div "Apply" at bounding box center [398, 235] width 12 height 6
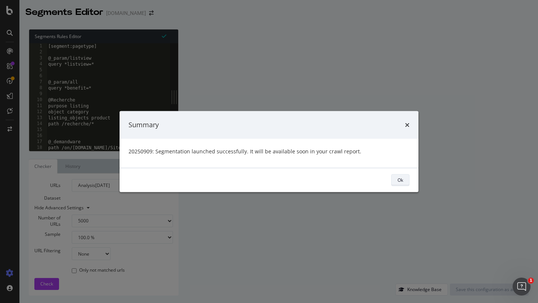
click at [408, 184] on button "Ok" at bounding box center [400, 180] width 18 height 12
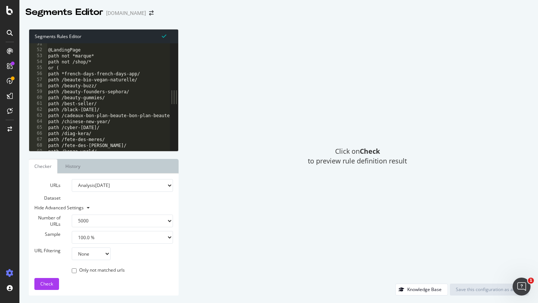
scroll to position [304, 0]
type textarea "path /beauty-buzz/"
click at [112, 82] on div "@LandingPage path not *marque* path not /shop/* or ( path *french-days-french-d…" at bounding box center [169, 98] width 245 height 120
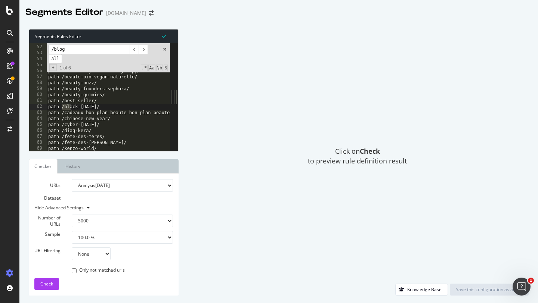
scroll to position [6475, 0]
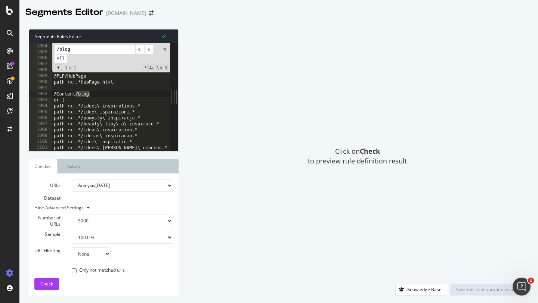
type input "/blog"
click at [106, 95] on div "path rx:.*/marques.* @PLP/categories path rx:-c[0-9]/$ @PLP/HubPage path rx:.*H…" at bounding box center [174, 103] width 245 height 120
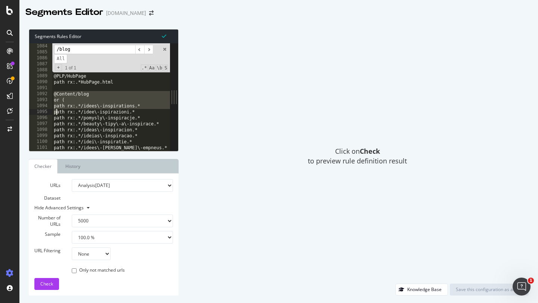
drag, startPoint x: 53, startPoint y: 96, endPoint x: 55, endPoint y: 113, distance: 17.8
click at [55, 113] on div "path rx:.*/marques.* @PLP/categories path rx:-c[0-9]/$ @PLP/HubPage path rx:.*H…" at bounding box center [174, 103] width 245 height 120
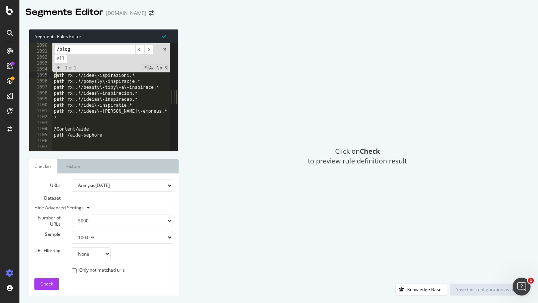
scroll to position [6512, 0]
click at [59, 117] on div "path rx:.*HubPage.html @Content/blog or ( path rx:.*/idees\-inspirations.* path…" at bounding box center [174, 102] width 245 height 120
type textarea "path rx:.*/idees\-[PERSON_NAME]\-empneus.* )"
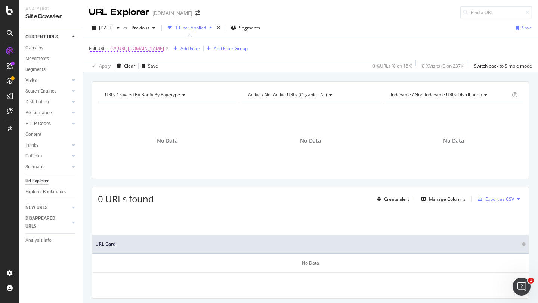
click at [145, 49] on span "^.*[URL][DOMAIN_NAME]" at bounding box center [137, 48] width 54 height 10
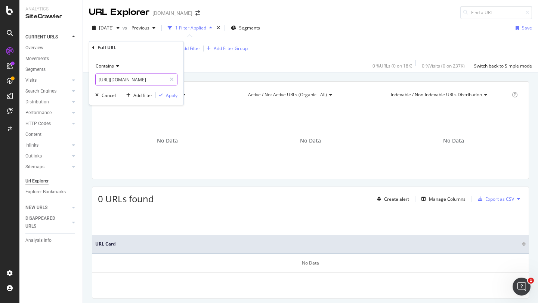
click at [149, 79] on input "[URL][DOMAIN_NAME]" at bounding box center [131, 80] width 71 height 12
click at [157, 80] on input "[URL][DOMAIN_NAME]" at bounding box center [131, 80] width 71 height 12
click at [160, 80] on input "[URL][DOMAIN_NAME]" at bounding box center [131, 80] width 71 height 12
type input "https://www.sephora.fr/idees\-inspirations"
click at [172, 95] on div "Apply" at bounding box center [172, 95] width 12 height 6
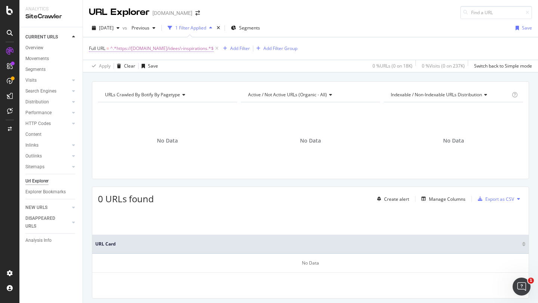
click at [173, 49] on span "^.*https://www.sephora.fr/idees\-inspirations.*$" at bounding box center [162, 48] width 104 height 10
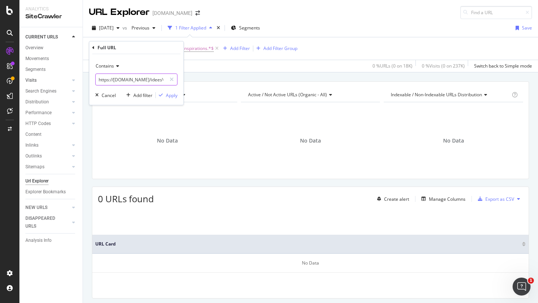
drag, startPoint x: 148, startPoint y: 81, endPoint x: 56, endPoint y: 80, distance: 92.7
click at [55, 79] on body "Analytics SiteCrawler CURRENT URLS Overview Movements Segments Visits Analysis …" at bounding box center [269, 151] width 538 height 303
click at [138, 83] on input "https://www.sephora.fr/idees\-inspirations" at bounding box center [131, 80] width 71 height 12
drag, startPoint x: 149, startPoint y: 81, endPoint x: 93, endPoint y: 79, distance: 56.1
click at [93, 78] on div "Contains https://www.sephora.fr/idees\-inspirations Cancel Add filter Apply" at bounding box center [136, 79] width 94 height 51
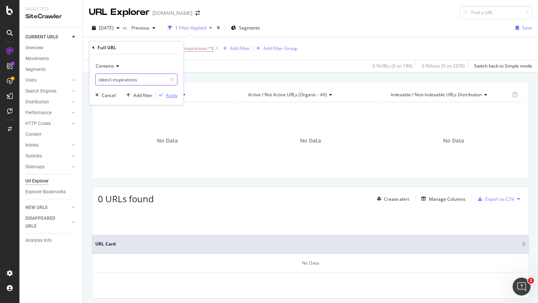
type input "idees\-inspirations"
click at [170, 94] on div "Apply" at bounding box center [172, 95] width 12 height 6
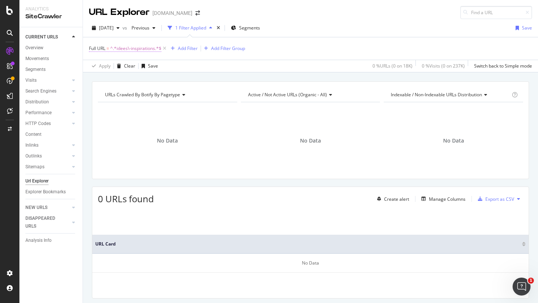
click at [149, 47] on span "^.*idees\-inspirations.*$" at bounding box center [135, 48] width 51 height 10
click at [109, 66] on span "Contains" at bounding box center [105, 66] width 18 height 6
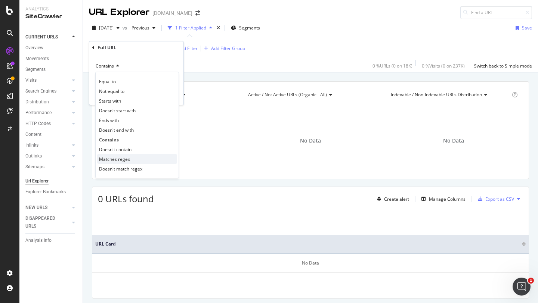
click at [124, 155] on div "Matches regex" at bounding box center [137, 159] width 80 height 10
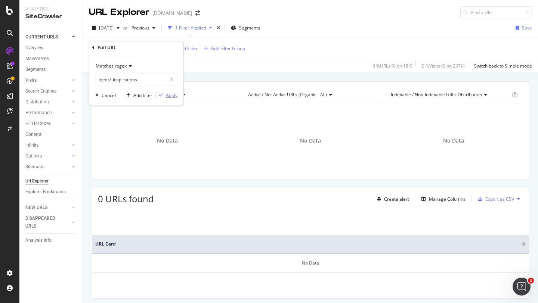
click at [169, 97] on div "Apply" at bounding box center [172, 95] width 12 height 6
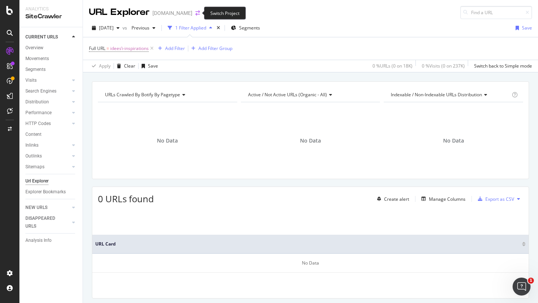
click at [197, 12] on icon "arrow-right-arrow-left" at bounding box center [197, 12] width 4 height 5
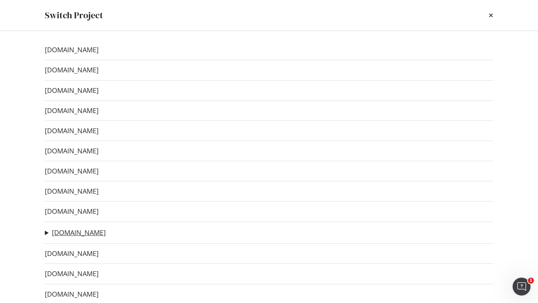
click at [73, 232] on link "[DOMAIN_NAME]" at bounding box center [79, 233] width 54 height 8
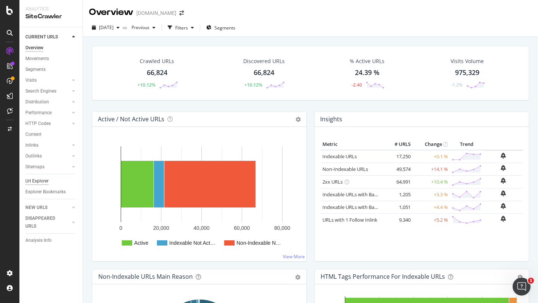
click at [39, 183] on div "Url Explorer" at bounding box center [36, 181] width 23 height 8
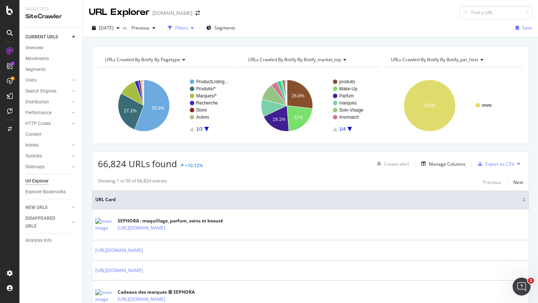
click at [188, 25] on div "Filters" at bounding box center [181, 28] width 13 height 6
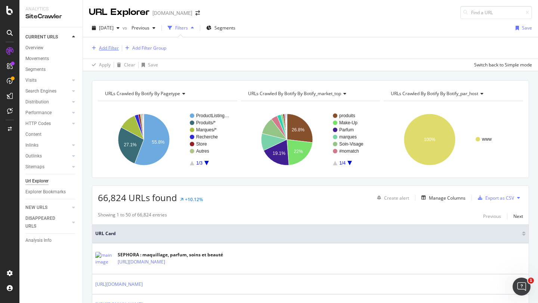
click at [105, 49] on div "Add Filter" at bounding box center [109, 48] width 20 height 6
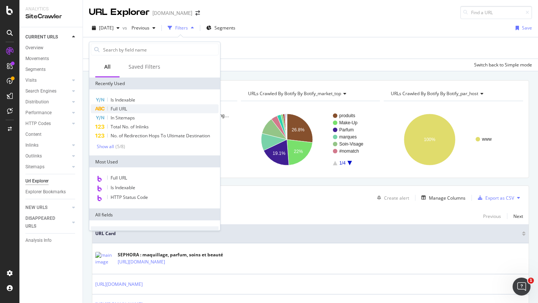
click at [122, 111] on span "Full URL" at bounding box center [119, 109] width 16 height 6
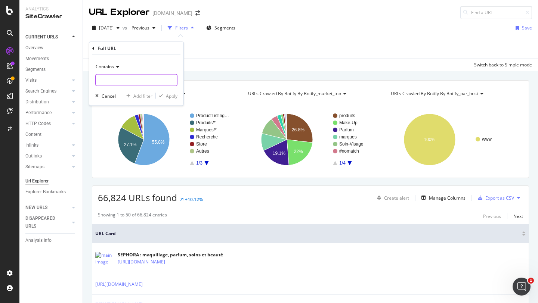
click at [114, 78] on input "text" at bounding box center [136, 80] width 81 height 12
paste input "https://www.sephora.fr/idees-inspirations/"
type input "https://www.sephora.fr/idees-inspirations/"
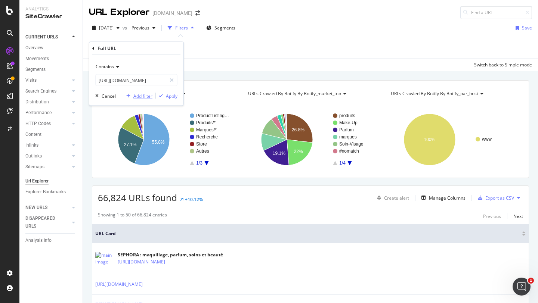
click at [140, 94] on div "Add filter" at bounding box center [142, 96] width 19 height 6
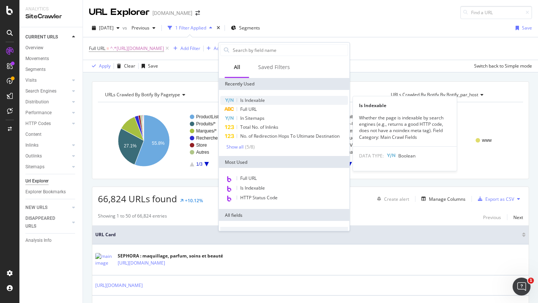
click at [250, 101] on span "Is Indexable" at bounding box center [252, 100] width 25 height 6
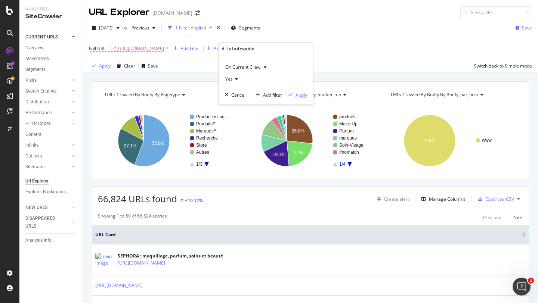
click at [299, 92] on div "Apply" at bounding box center [302, 95] width 12 height 6
